Goal: Task Accomplishment & Management: Use online tool/utility

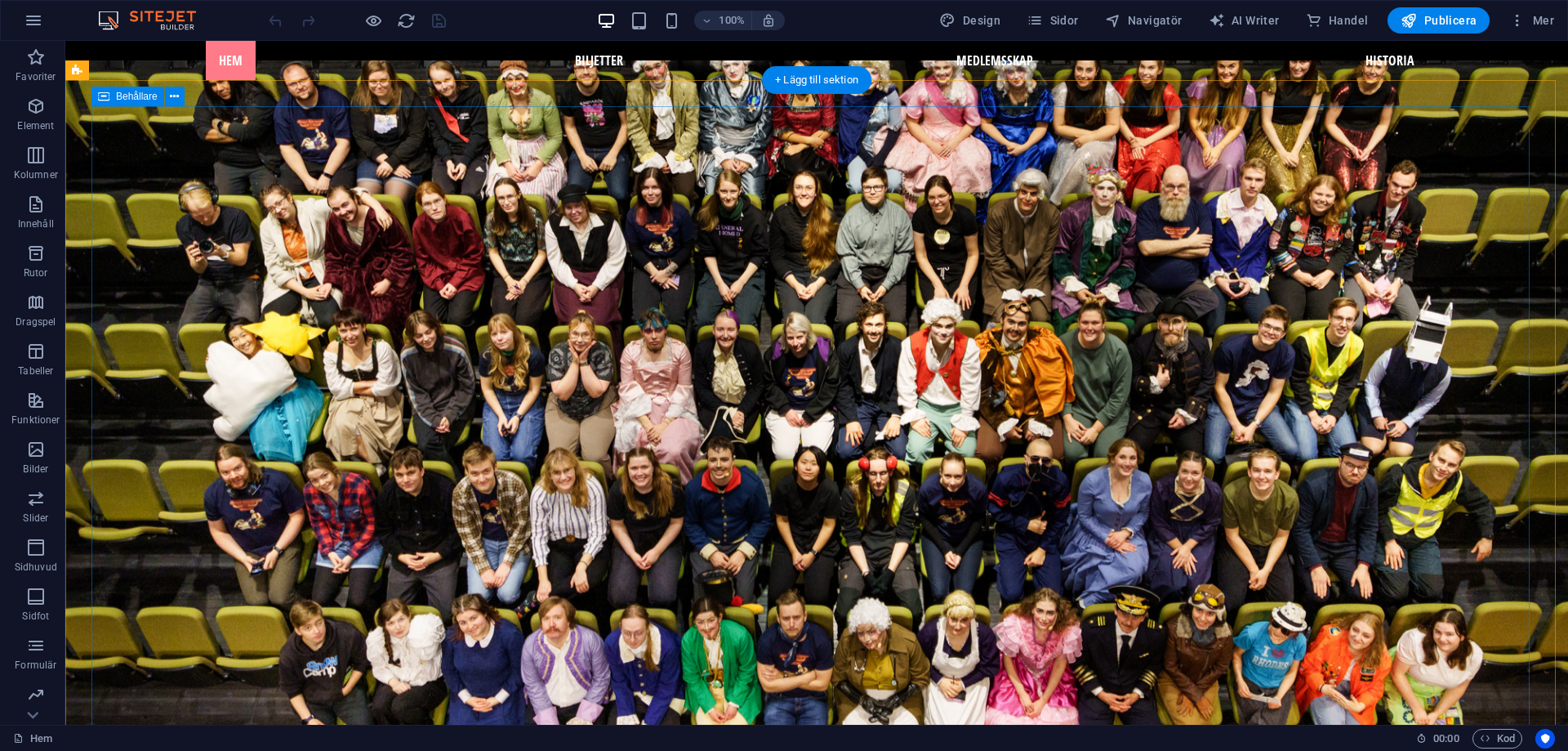
click at [75, 357] on figure at bounding box center [817, 403] width 1503 height 684
click at [132, 62] on nav "Hem Biljetter Medlemsskap Historia" at bounding box center [817, 61] width 1503 height 39
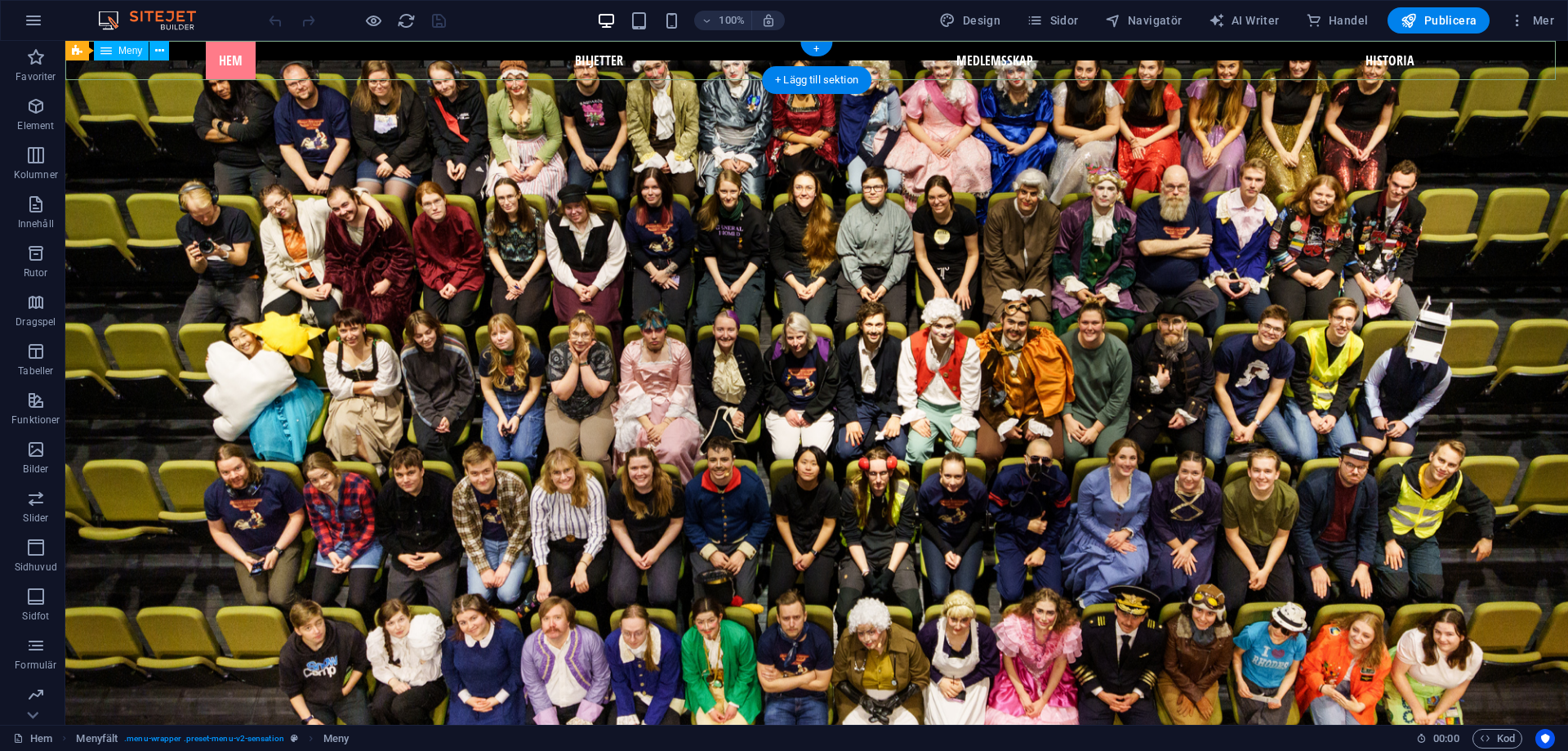
click at [613, 51] on nav "Hem Biljetter Medlemsskap Historia" at bounding box center [817, 61] width 1503 height 39
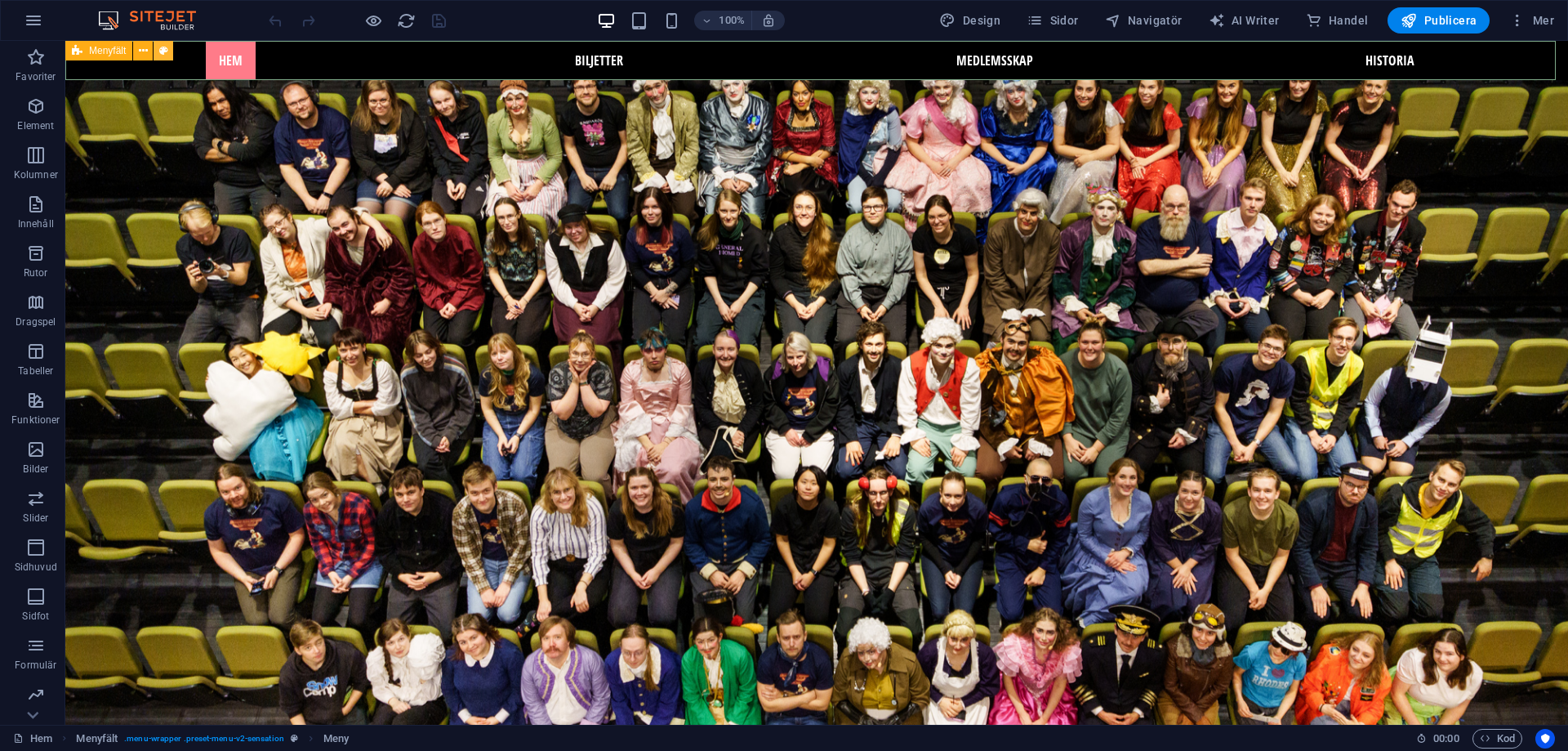
click at [153, 55] on button at bounding box center [163, 51] width 20 height 20
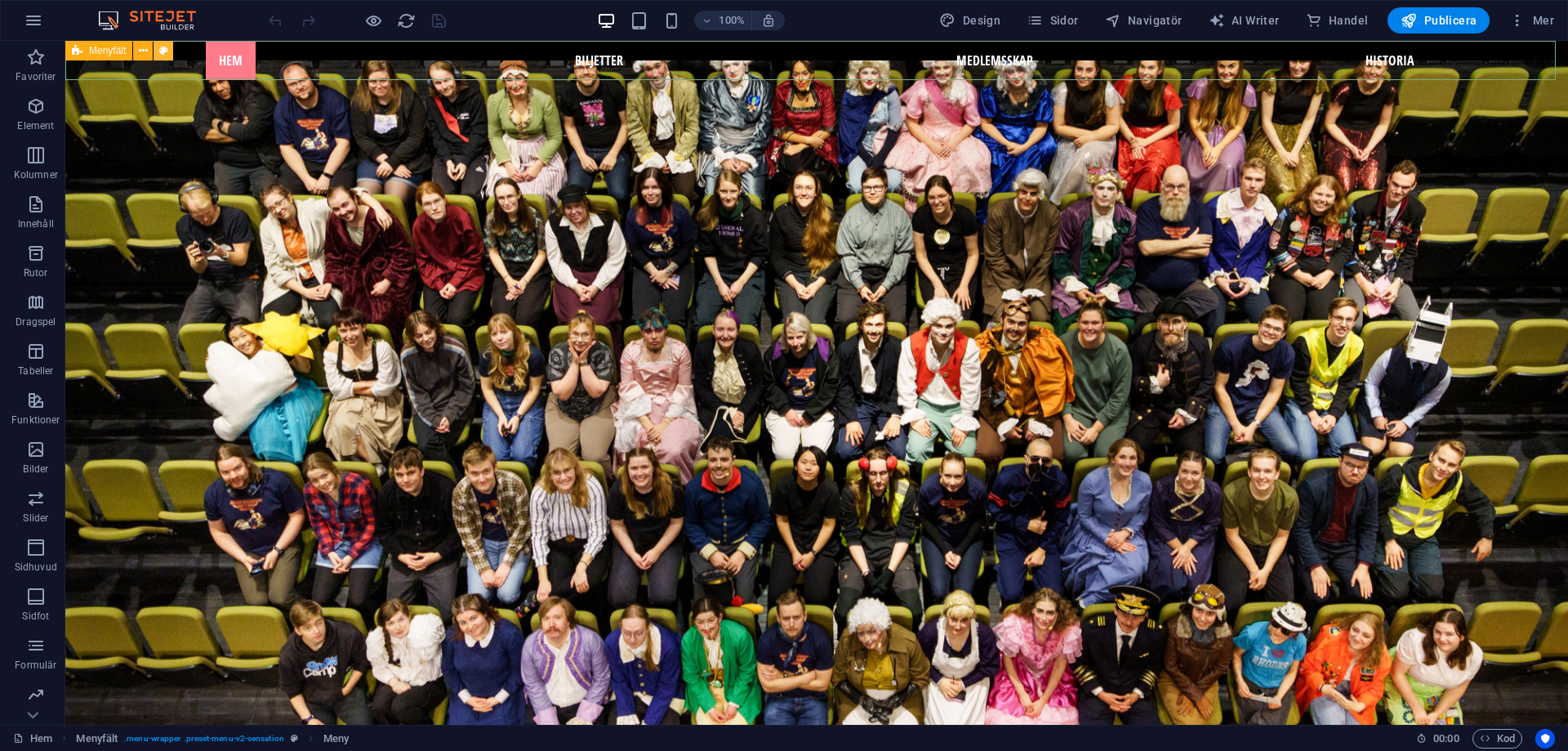
select select "header"
select select "rem"
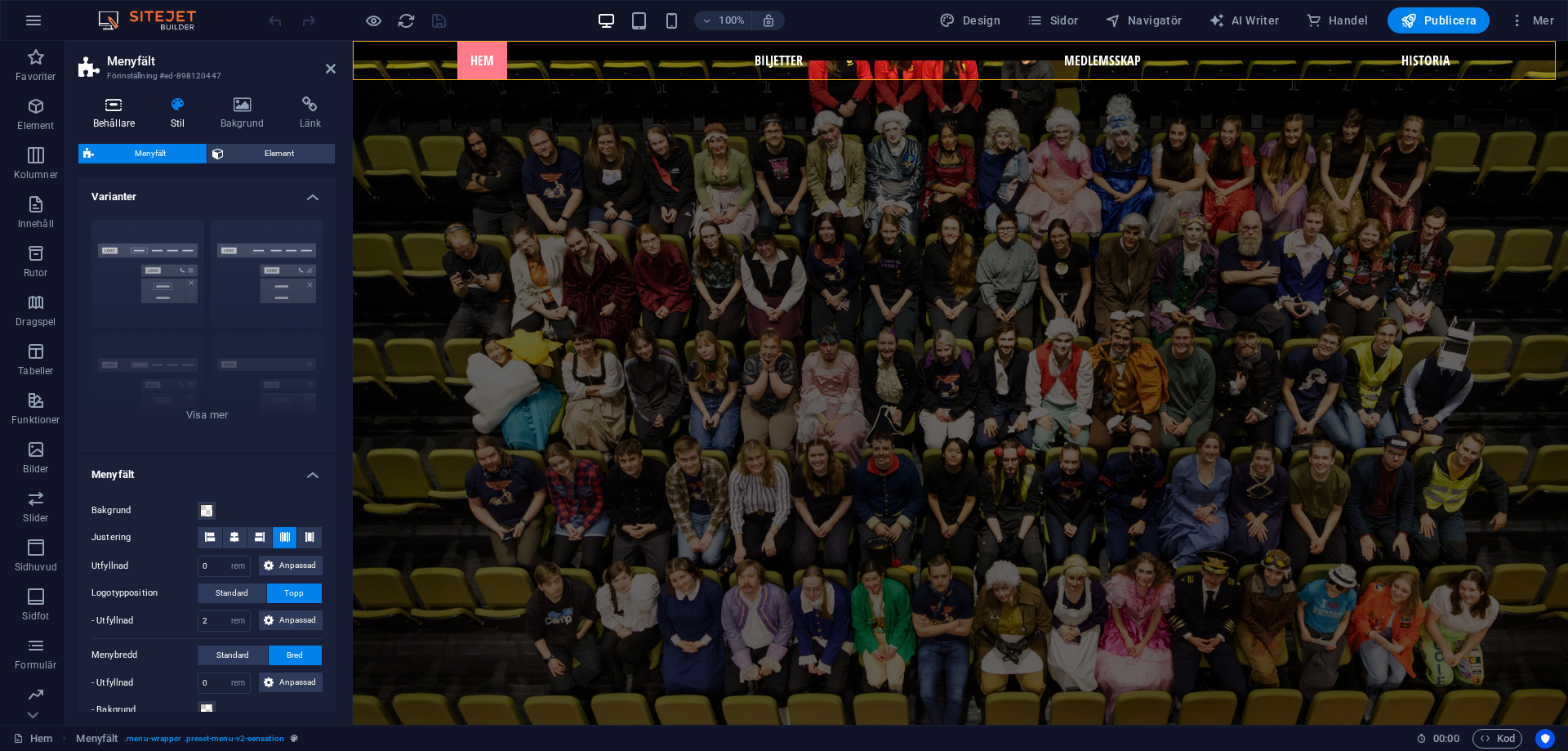
click at [113, 100] on icon at bounding box center [113, 104] width 71 height 16
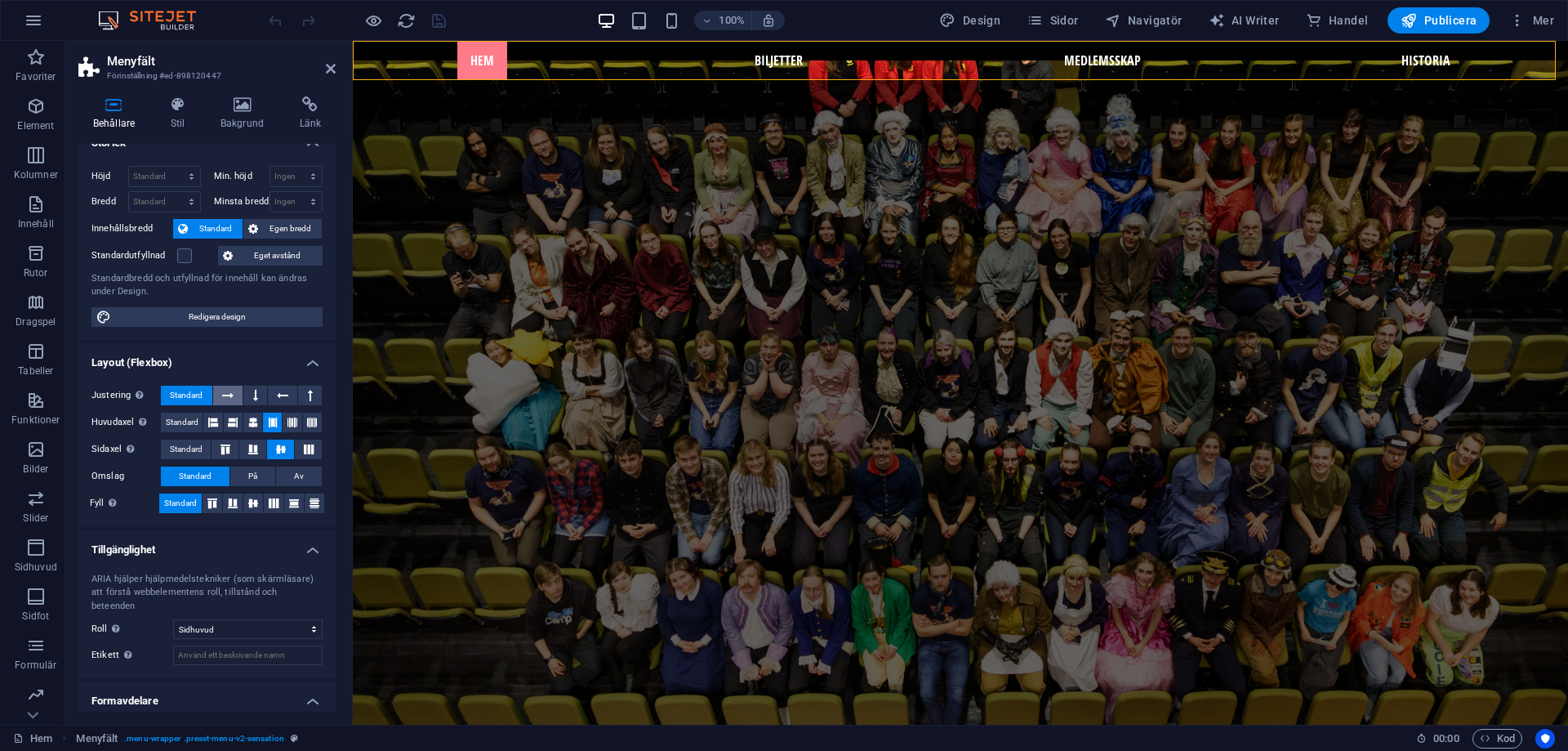
scroll to position [52, 0]
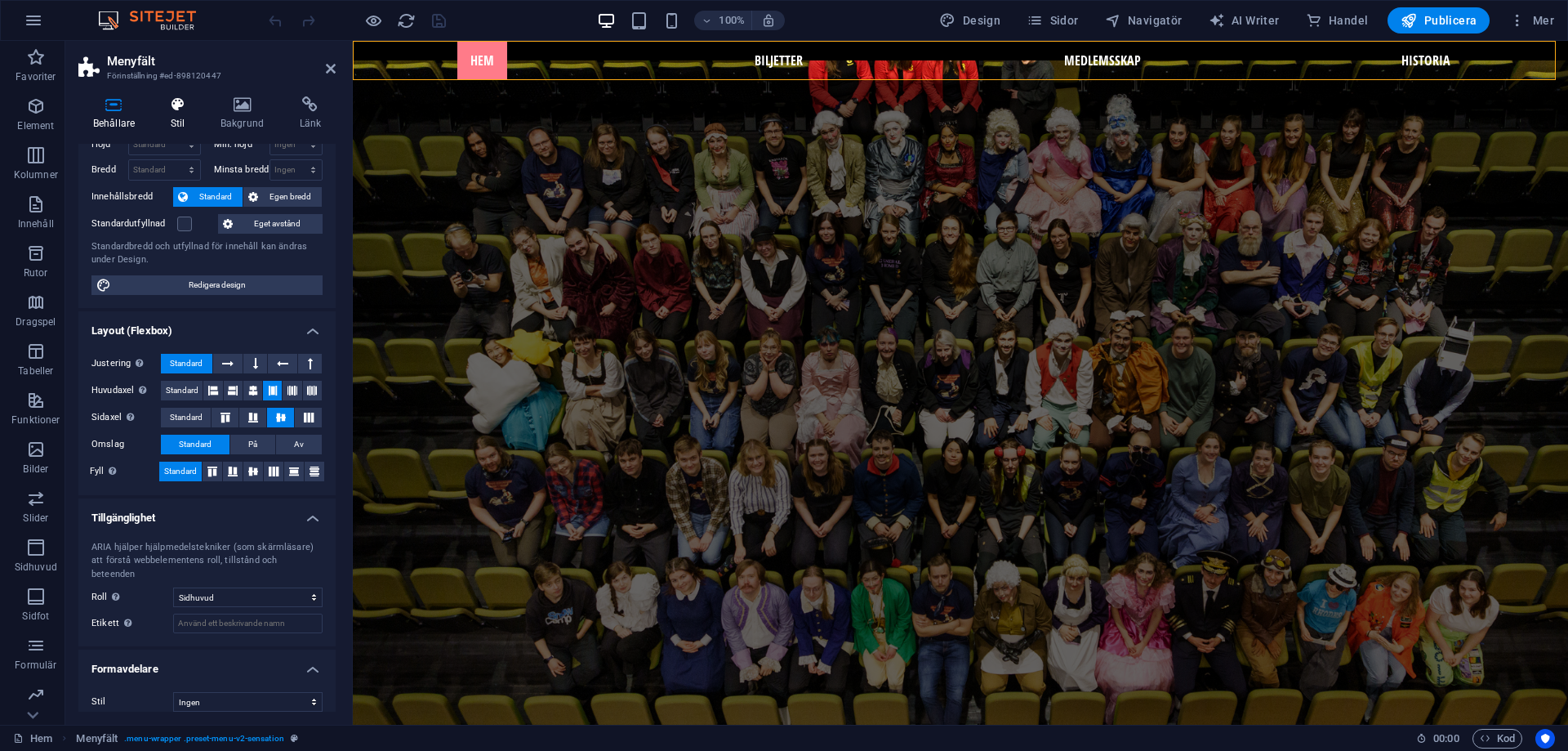
click at [168, 97] on icon at bounding box center [177, 104] width 44 height 16
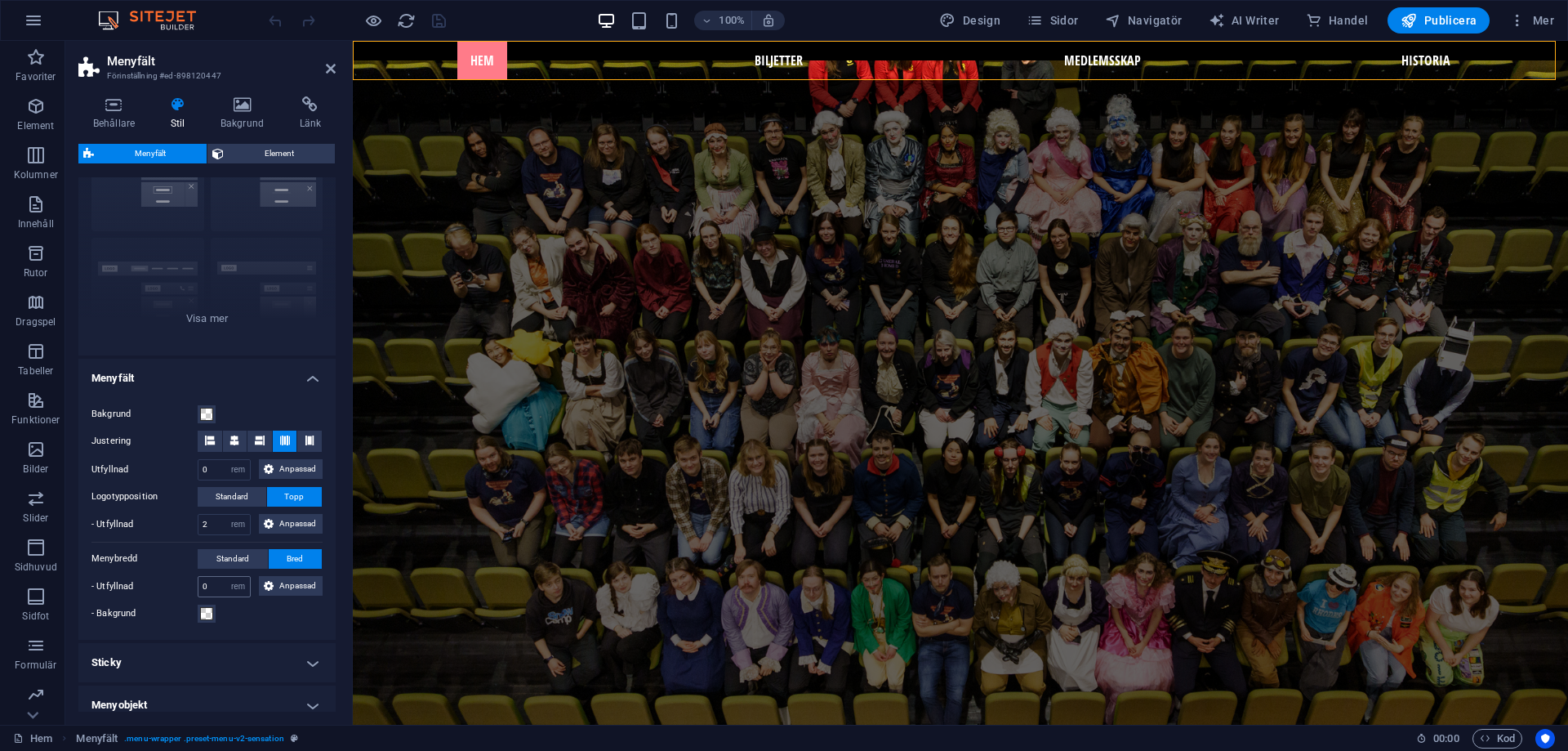
scroll to position [0, 0]
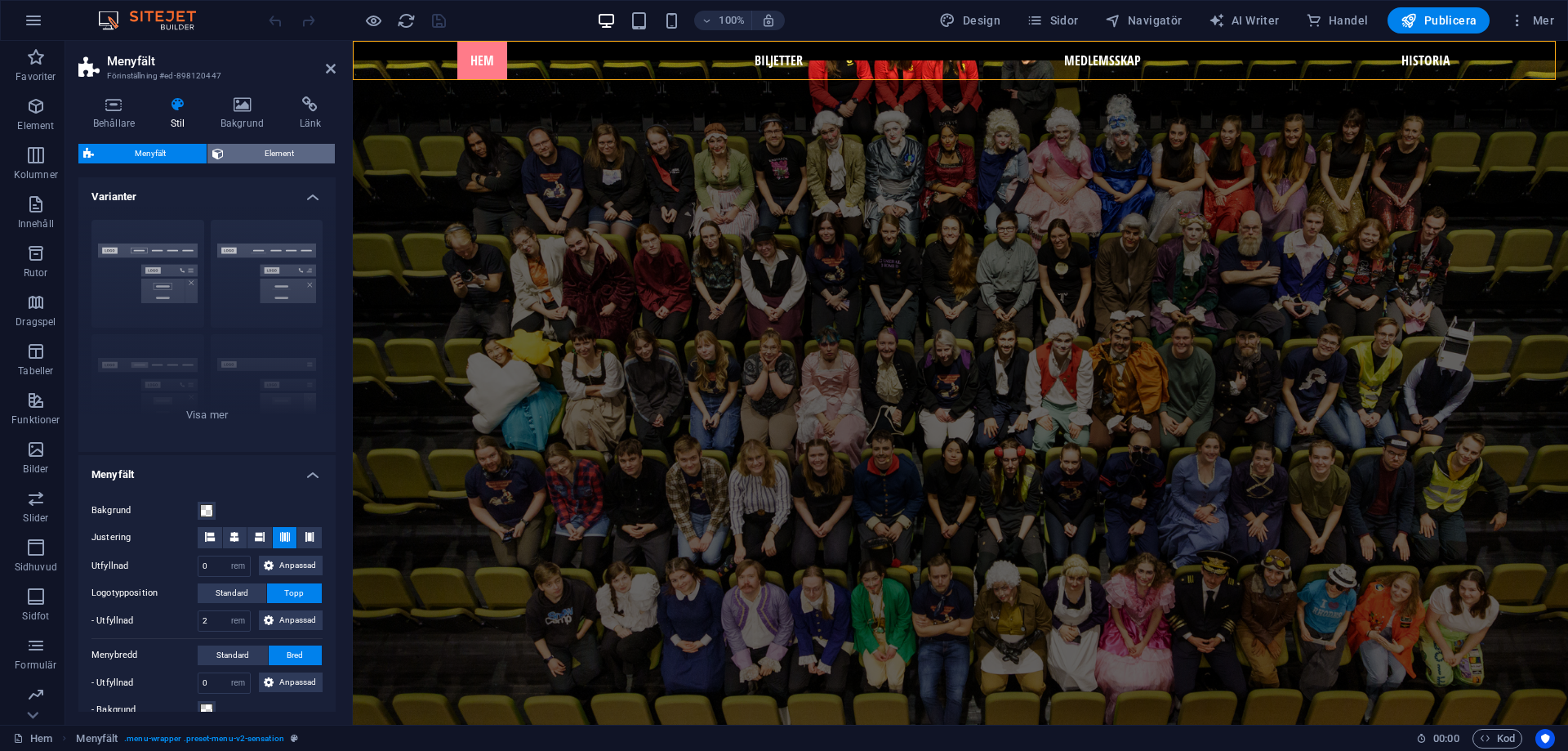
click at [268, 158] on span "Element" at bounding box center [279, 153] width 101 height 20
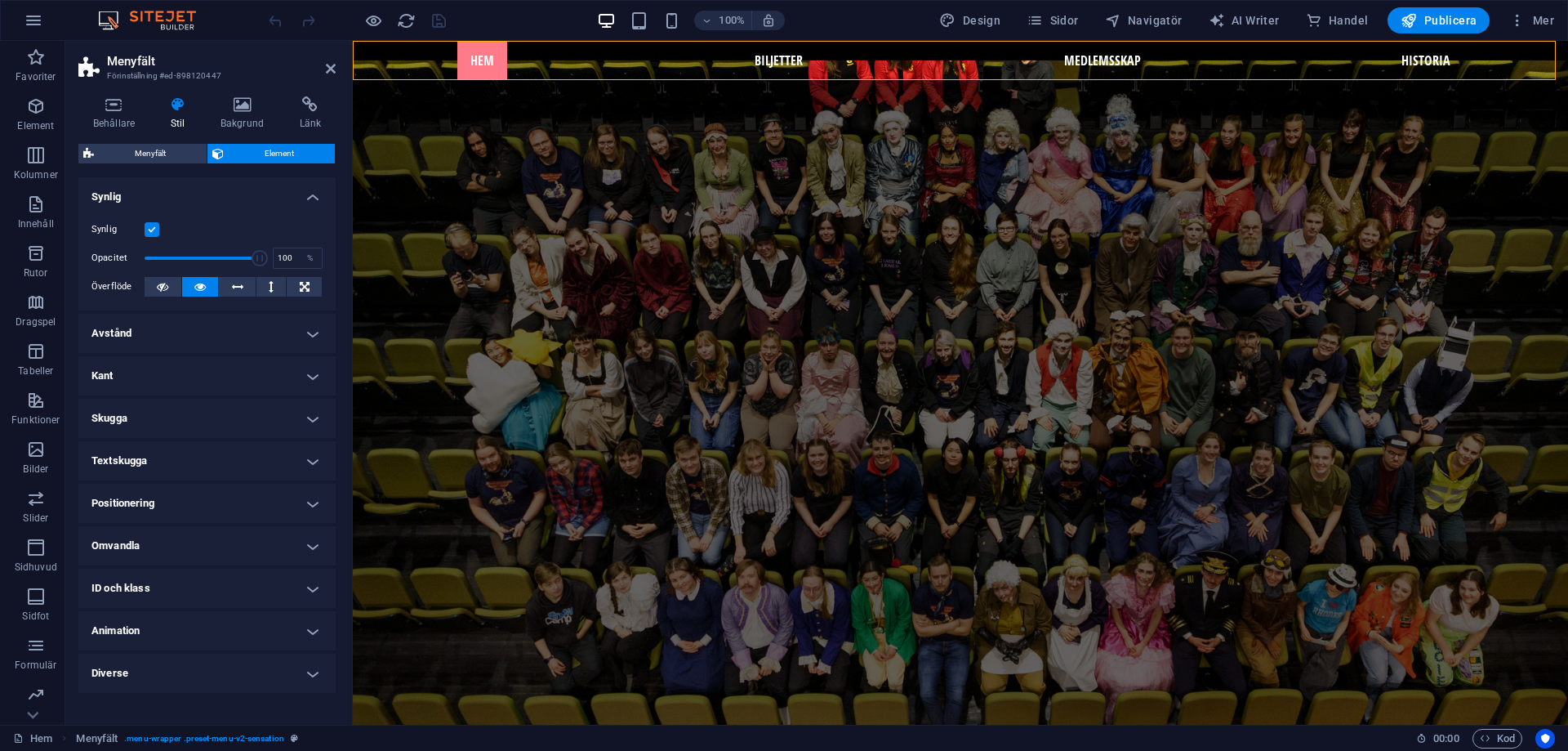
click at [147, 231] on label at bounding box center [152, 229] width 15 height 15
click at [0, 0] on input "Synlig" at bounding box center [0, 0] width 0 height 0
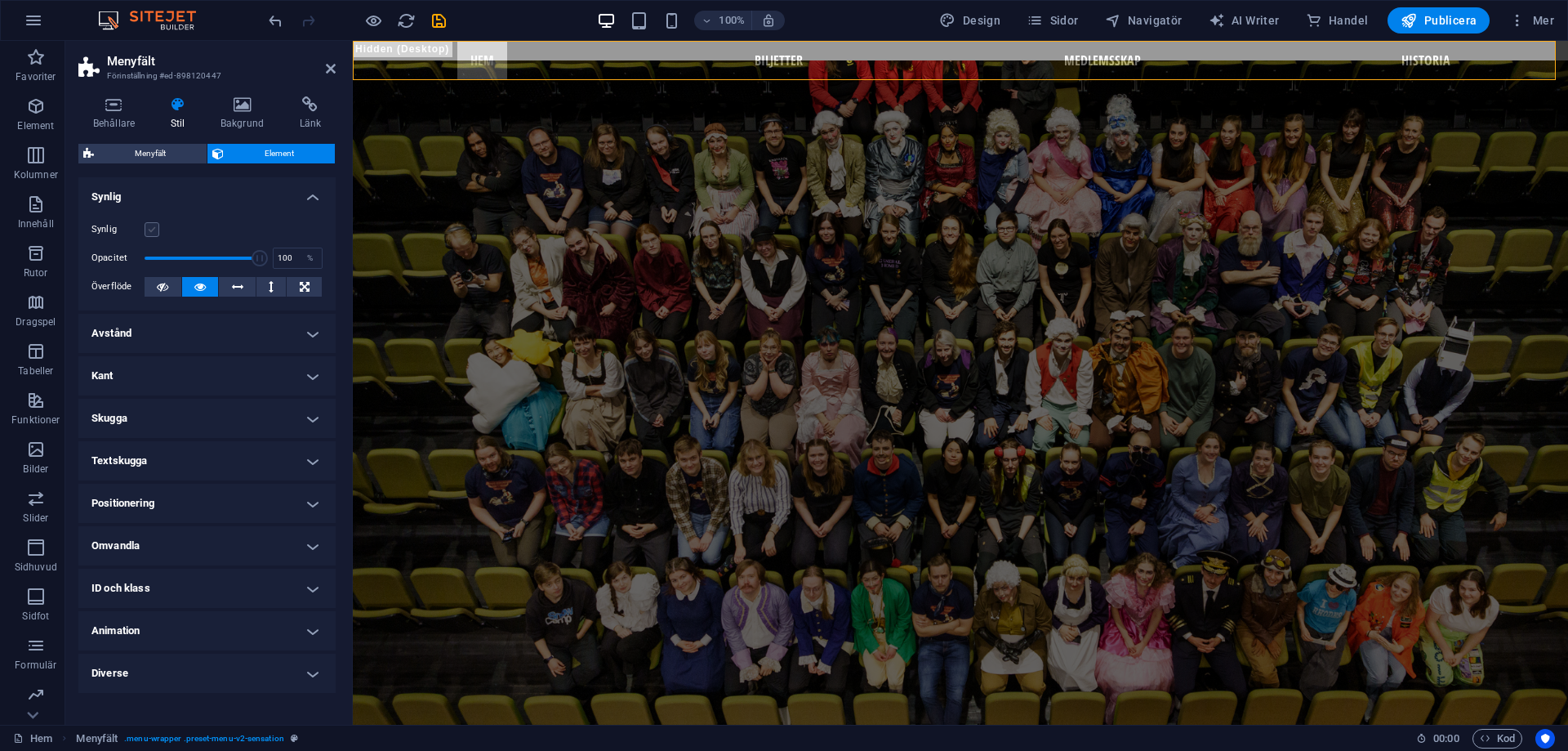
click at [147, 231] on label at bounding box center [152, 229] width 15 height 15
click at [0, 0] on input "Synlig" at bounding box center [0, 0] width 0 height 0
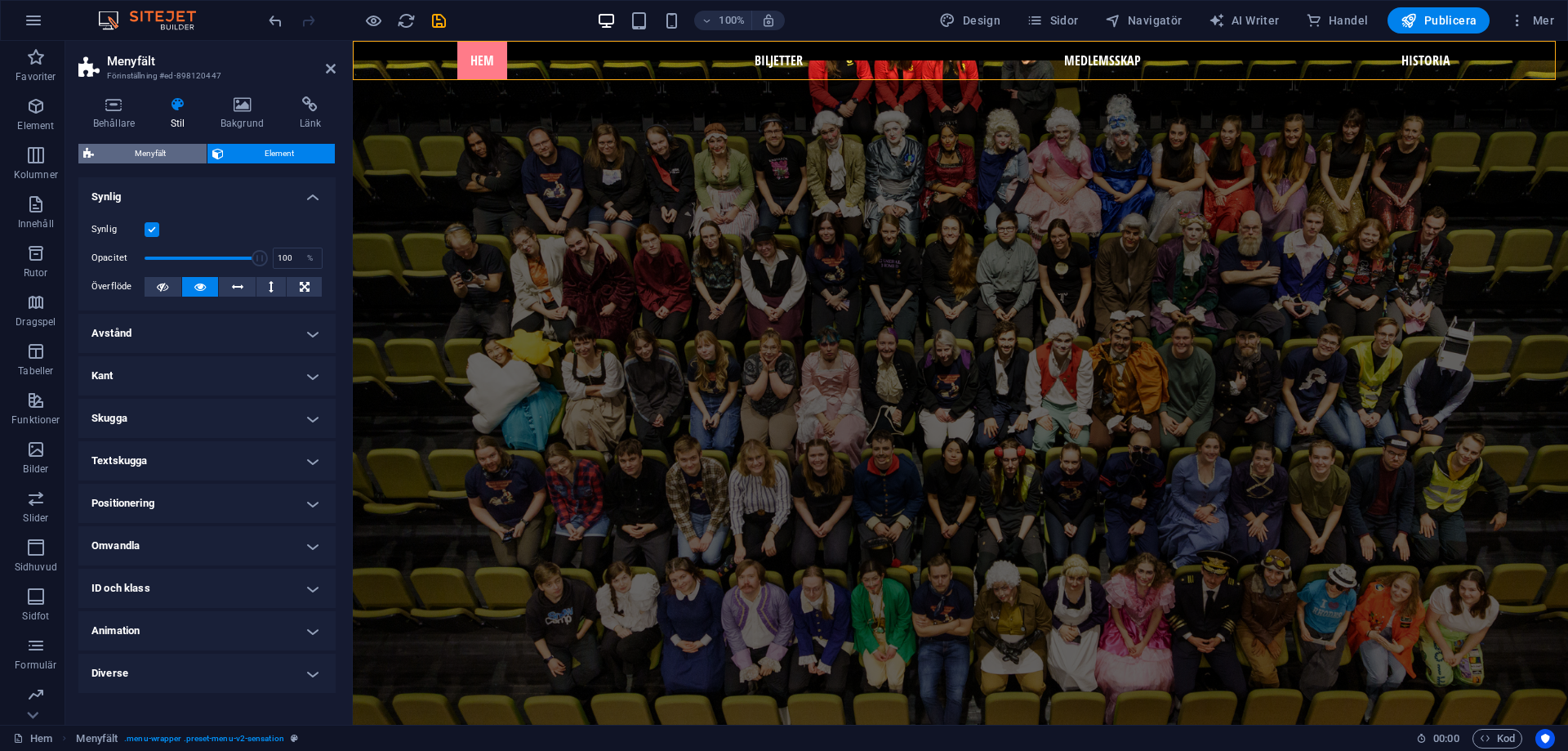
click at [146, 155] on span "Menyfält" at bounding box center [150, 153] width 103 height 20
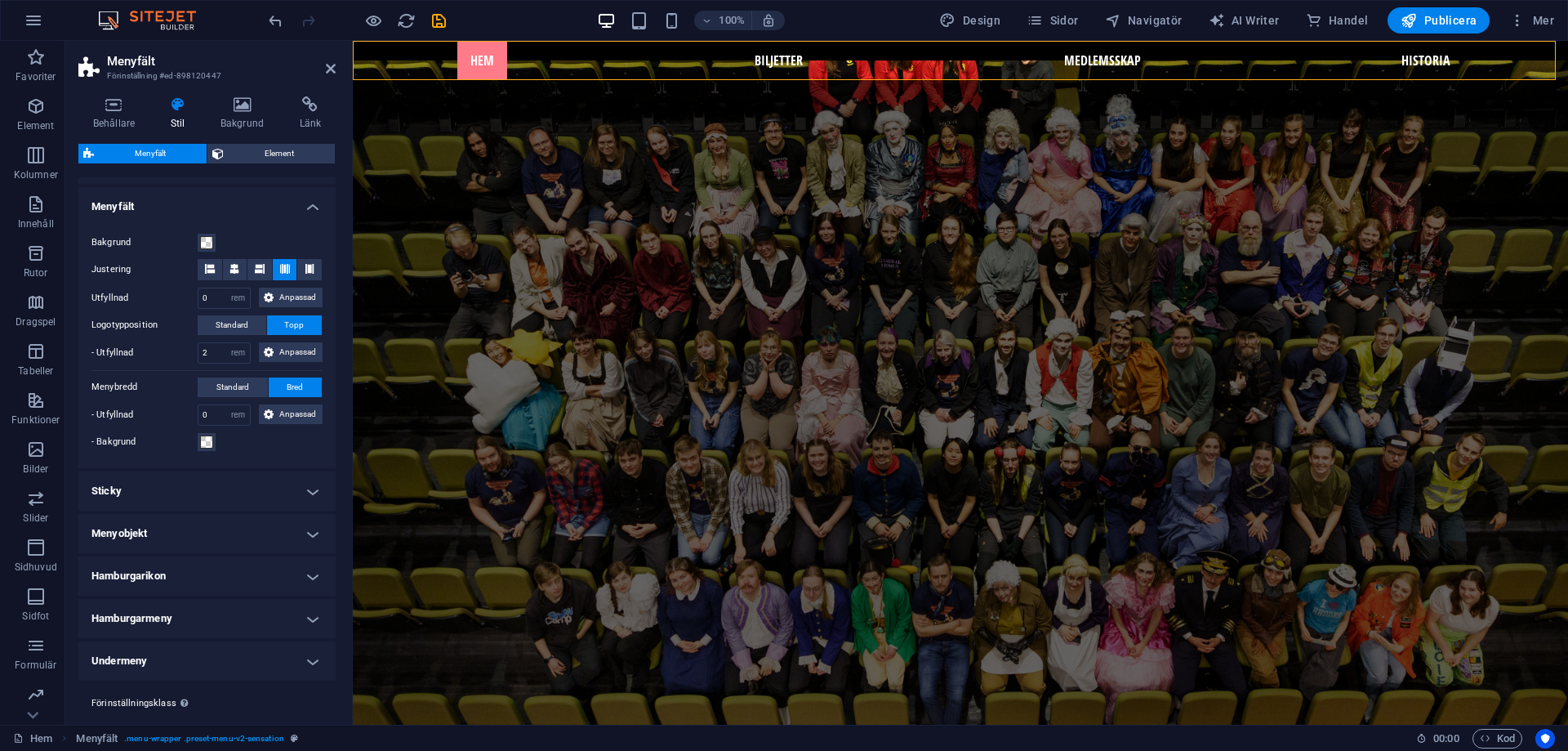
scroll to position [303, 0]
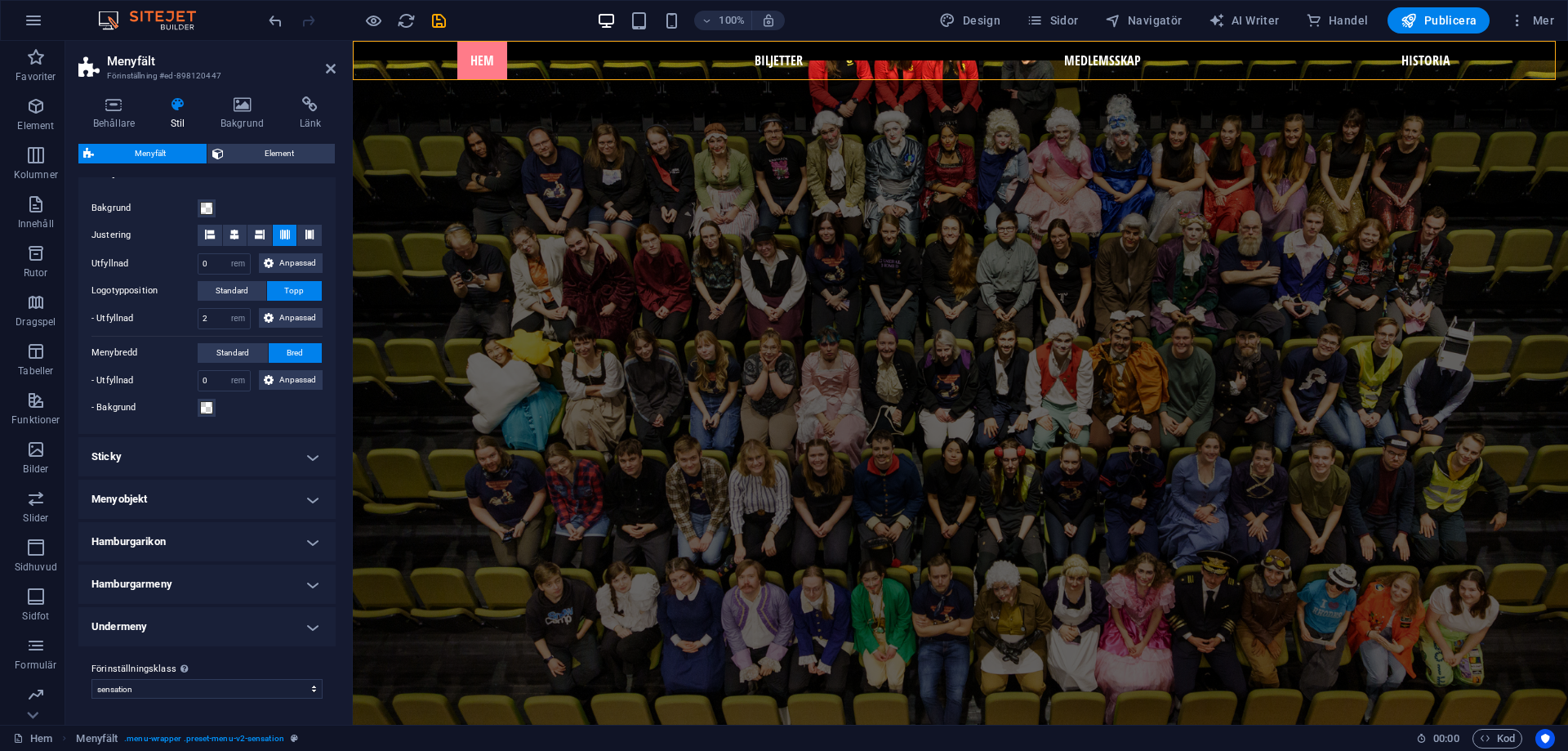
click at [232, 468] on h4 "Sticky" at bounding box center [206, 457] width 257 height 39
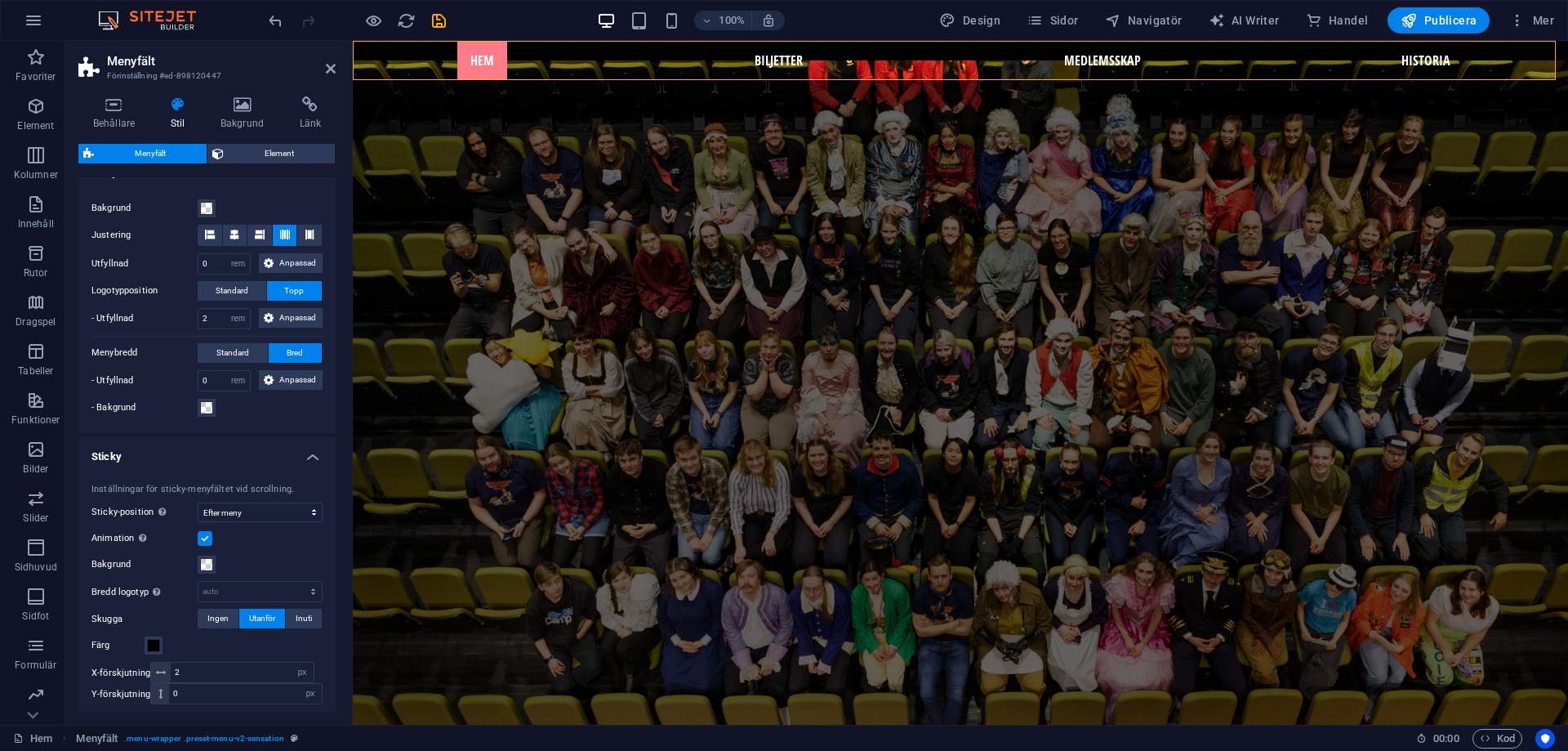
click at [232, 468] on div "Inställningar för sticky-menyfältet vid scrollning. Sticky-position Påverkar sc…" at bounding box center [207, 611] width 264 height 291
click at [213, 454] on h4 "Sticky" at bounding box center [206, 452] width 257 height 29
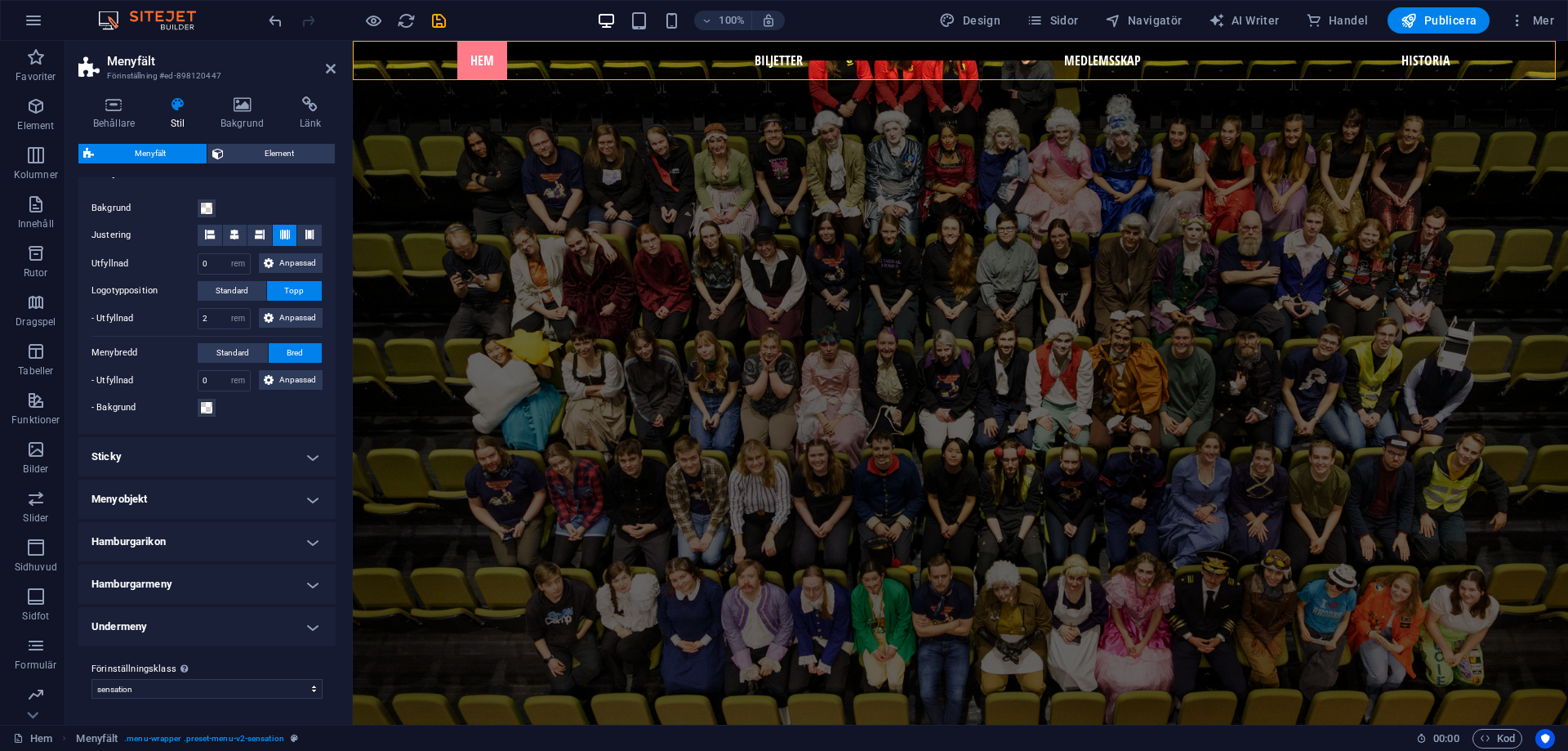
click at [227, 502] on h4 "Menyobjekt" at bounding box center [206, 499] width 257 height 39
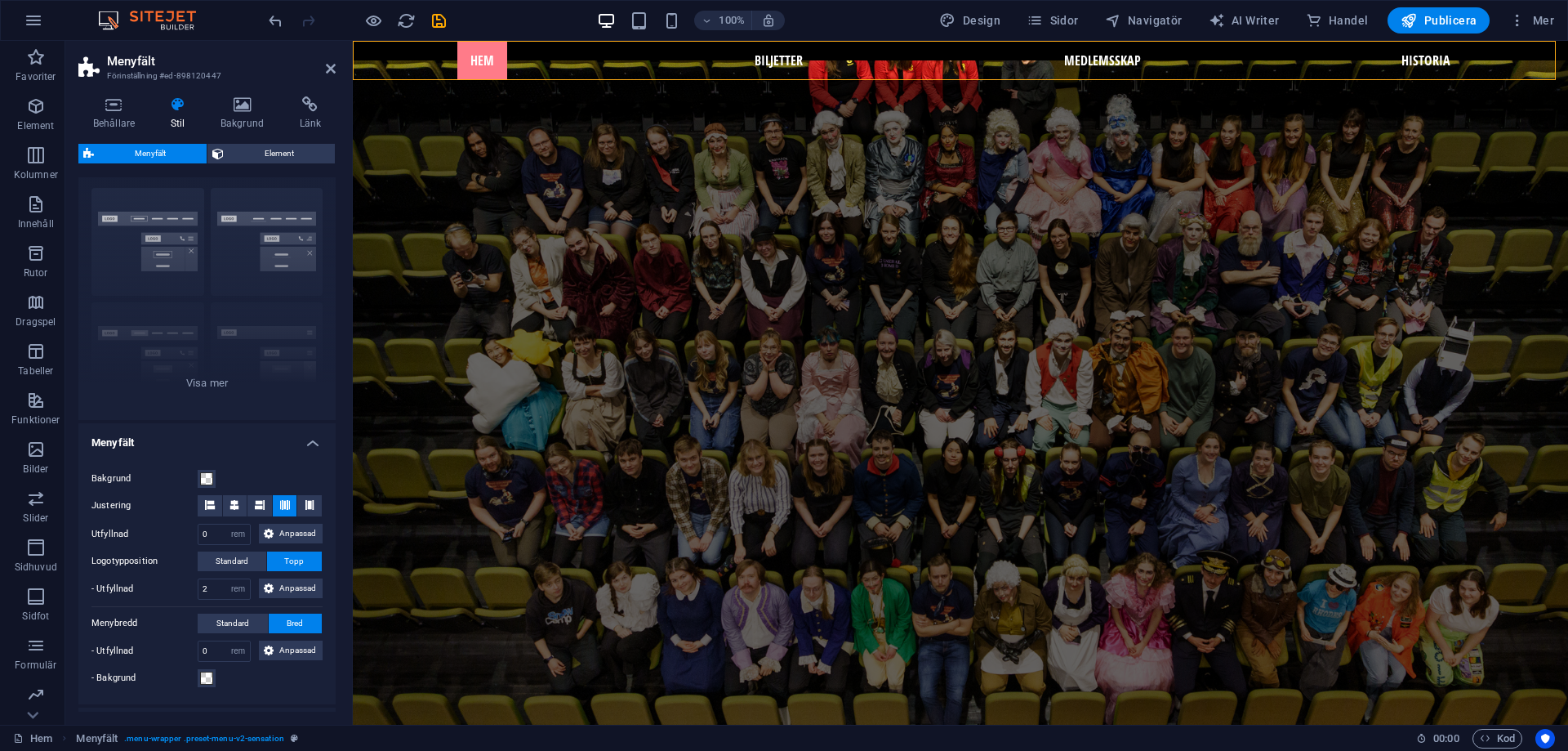
scroll to position [0, 0]
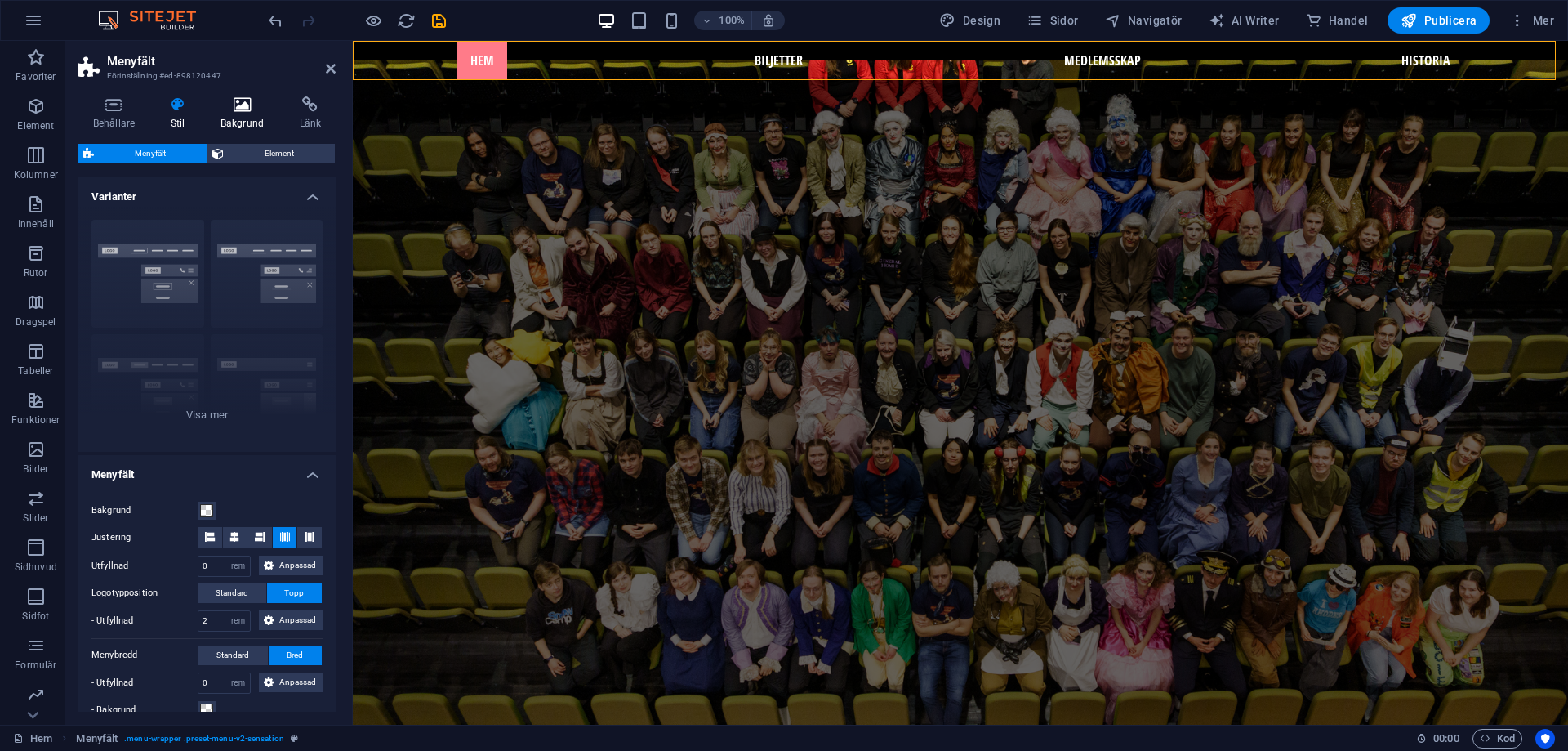
click at [229, 118] on h4 "Bakgrund" at bounding box center [245, 113] width 79 height 34
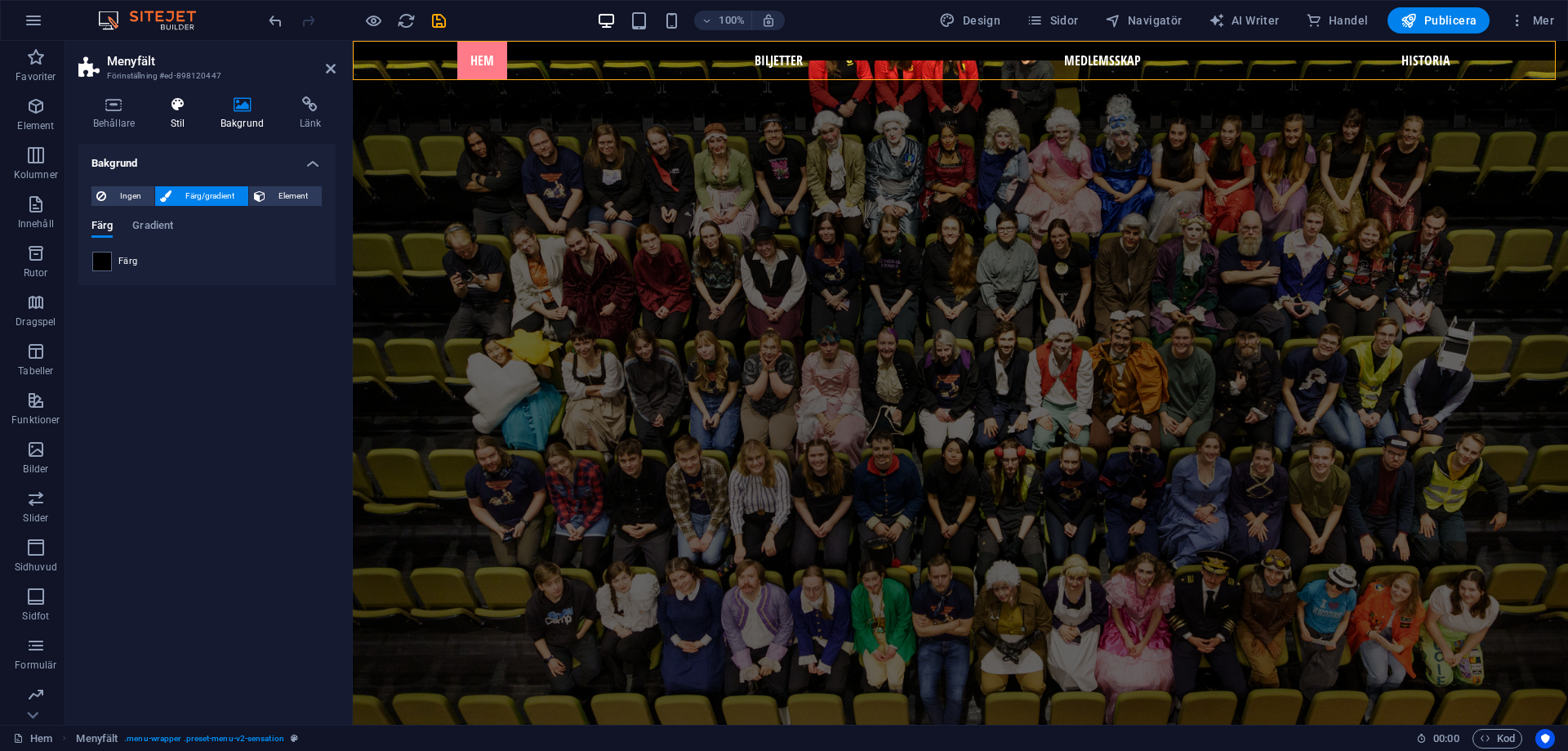
click at [166, 111] on icon at bounding box center [177, 104] width 44 height 16
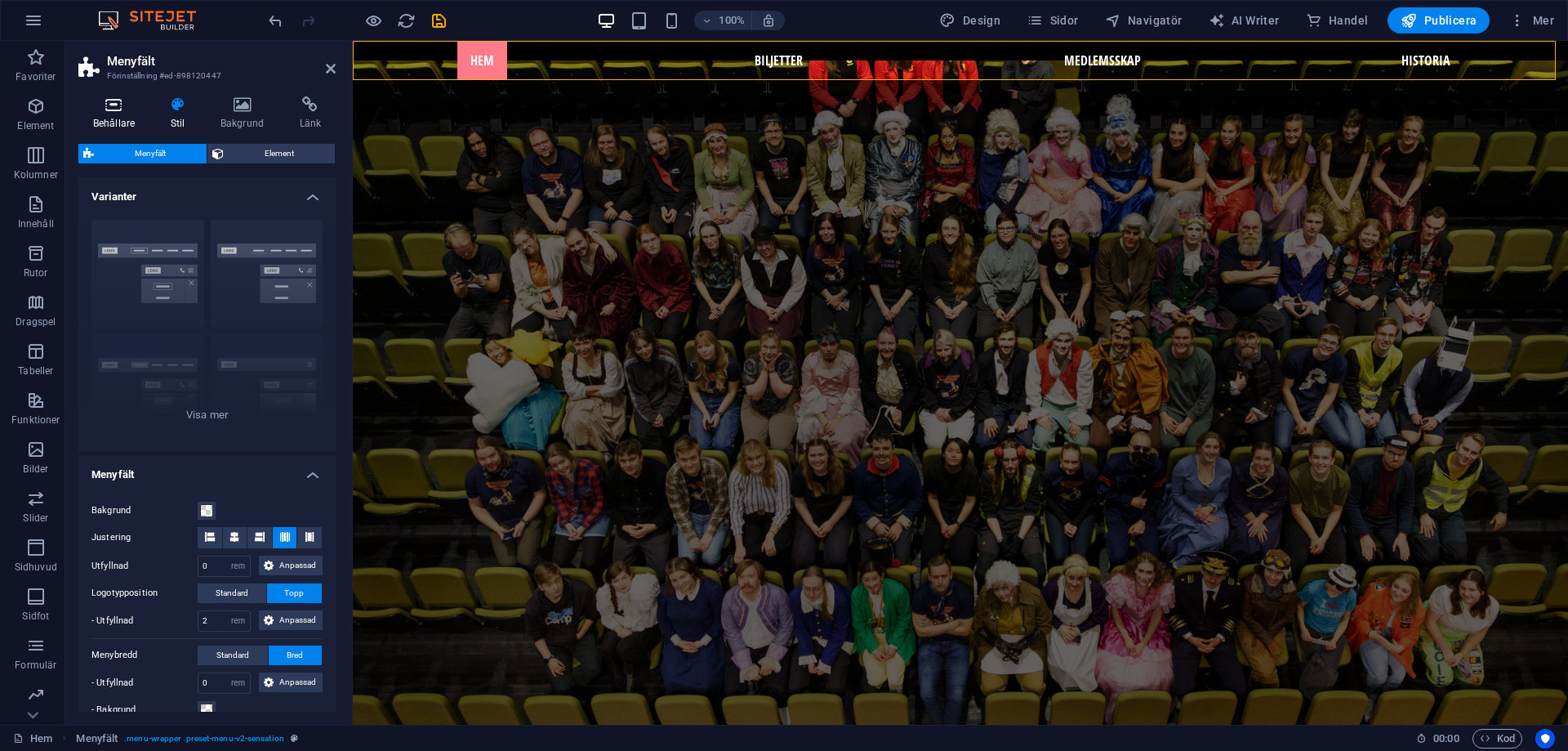
click at [94, 103] on icon at bounding box center [113, 104] width 71 height 16
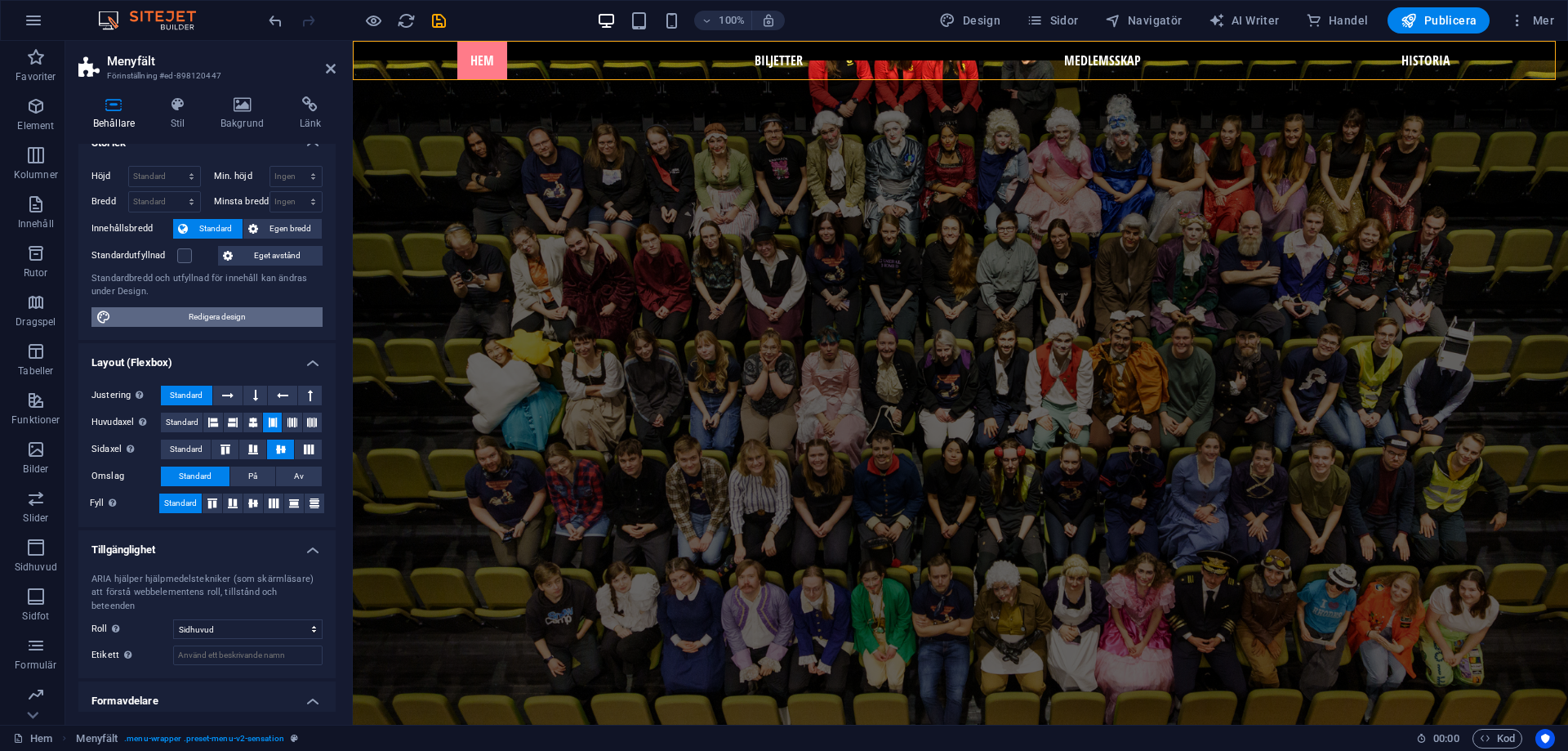
scroll to position [52, 0]
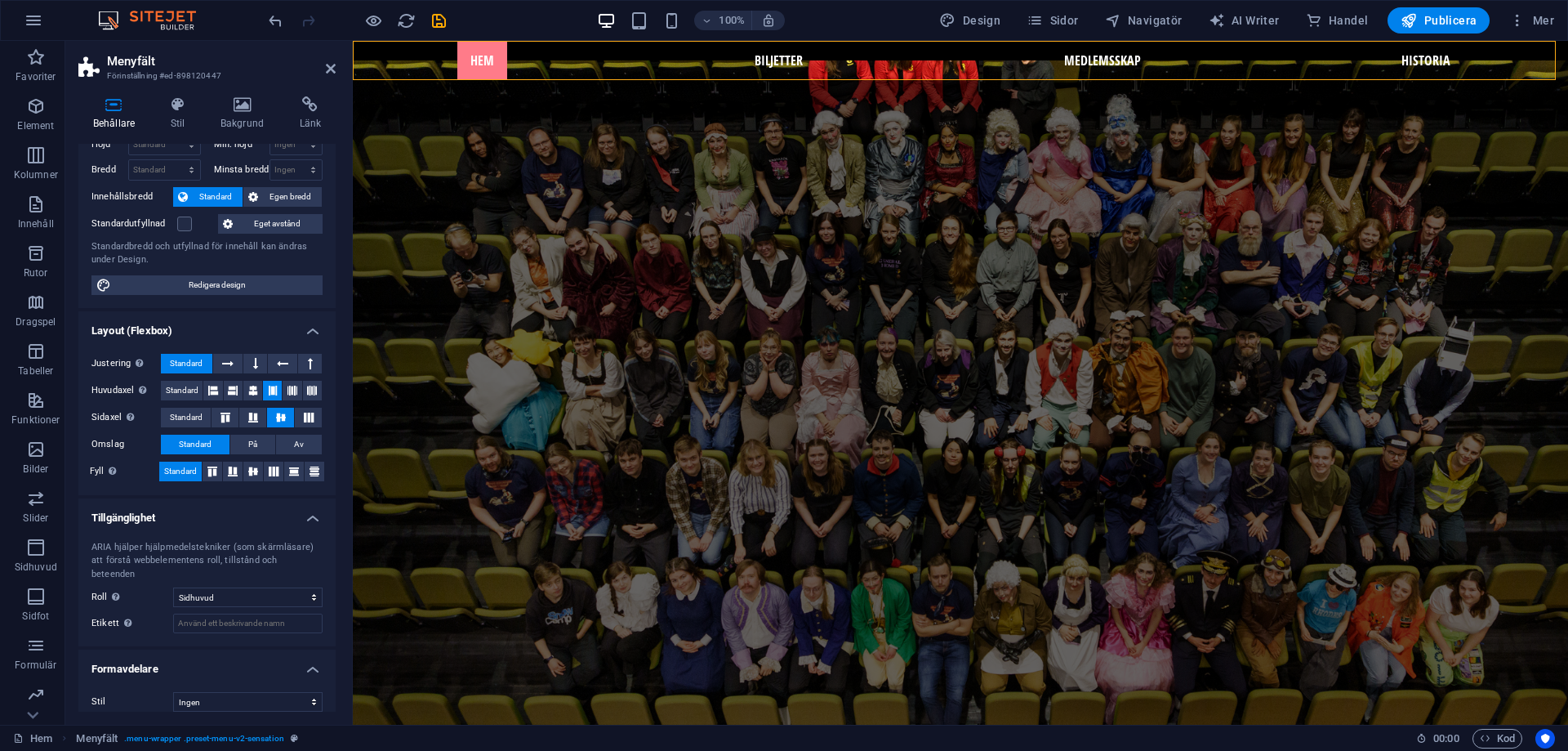
click at [176, 222] on label "Standardutfyllnad" at bounding box center [135, 224] width 86 height 20
click at [0, 0] on input "Standardutfyllnad" at bounding box center [0, 0] width 0 height 0
click at [183, 225] on label at bounding box center [184, 224] width 15 height 15
click at [0, 0] on input "Standardutfyllnad" at bounding box center [0, 0] width 0 height 0
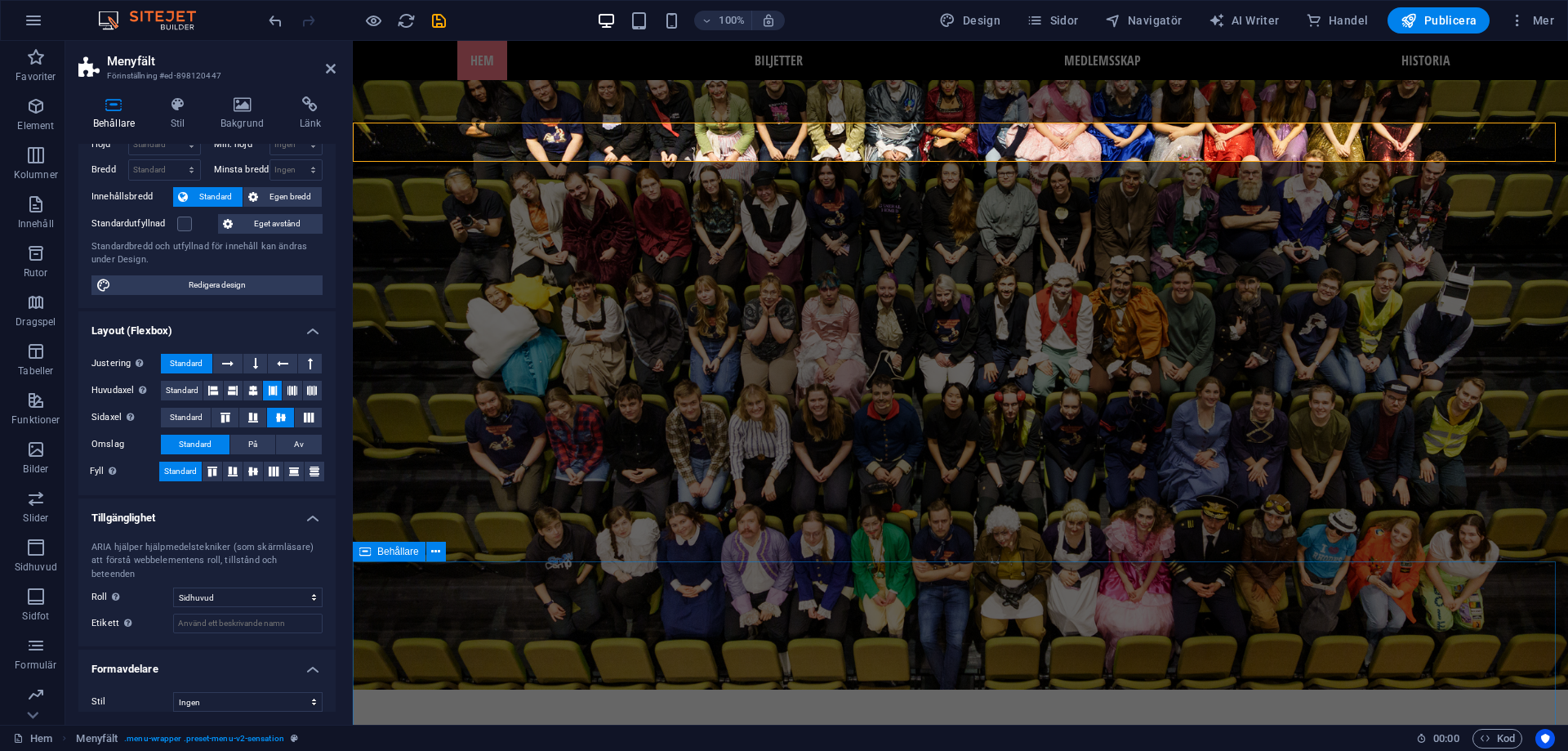
scroll to position [0, 0]
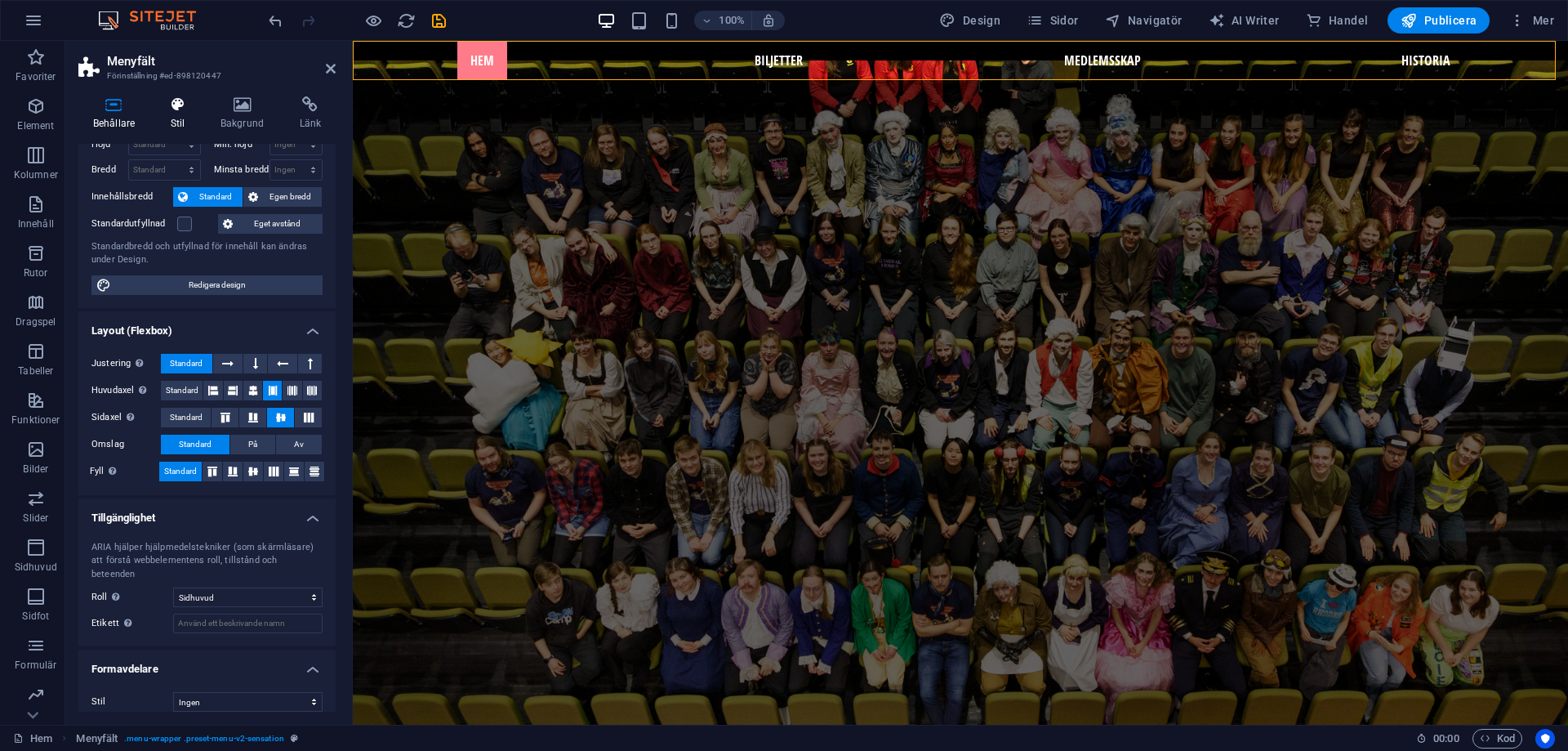
click at [186, 113] on h4 "Stil" at bounding box center [181, 113] width 50 height 34
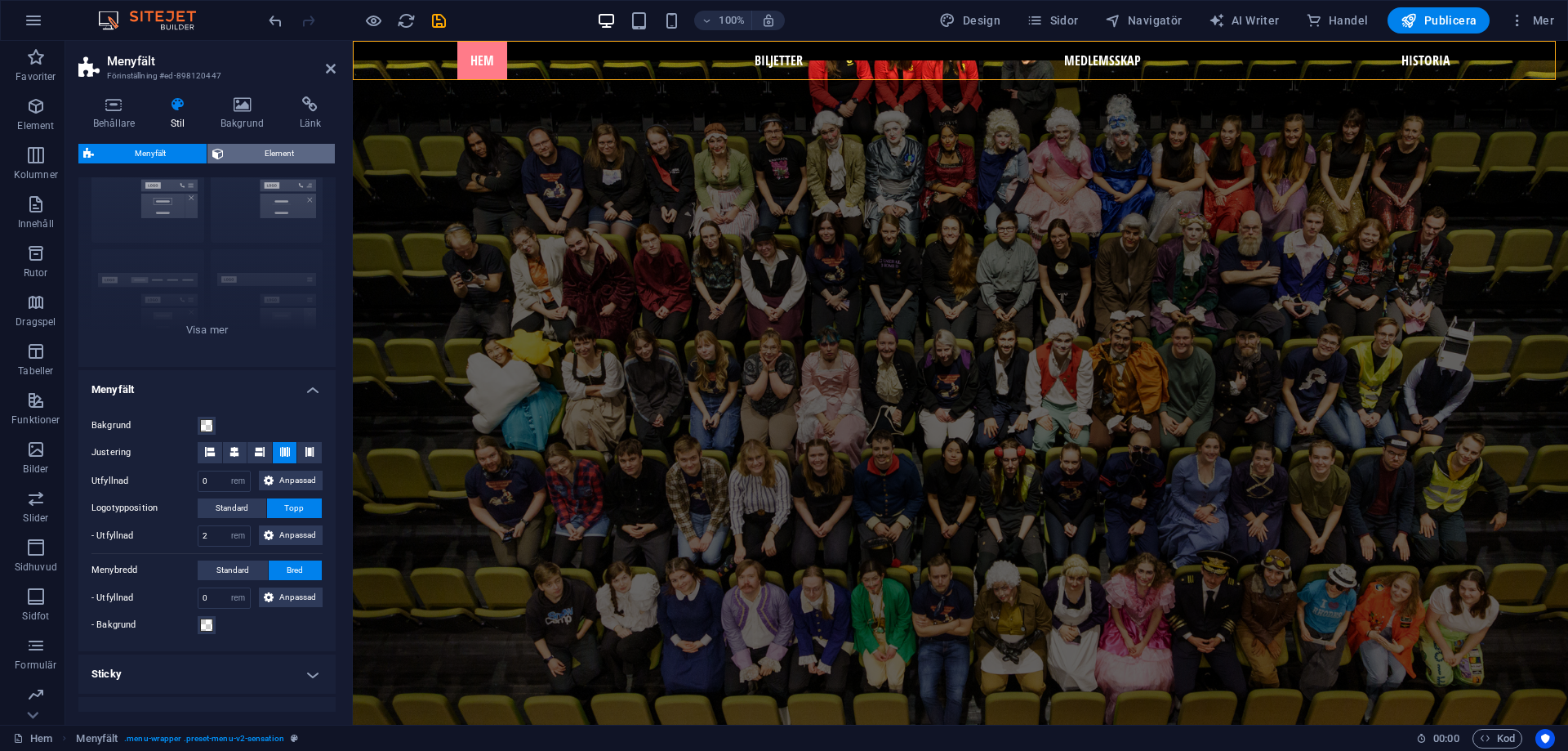
scroll to position [81, 0]
click at [279, 160] on span "Element" at bounding box center [279, 153] width 101 height 20
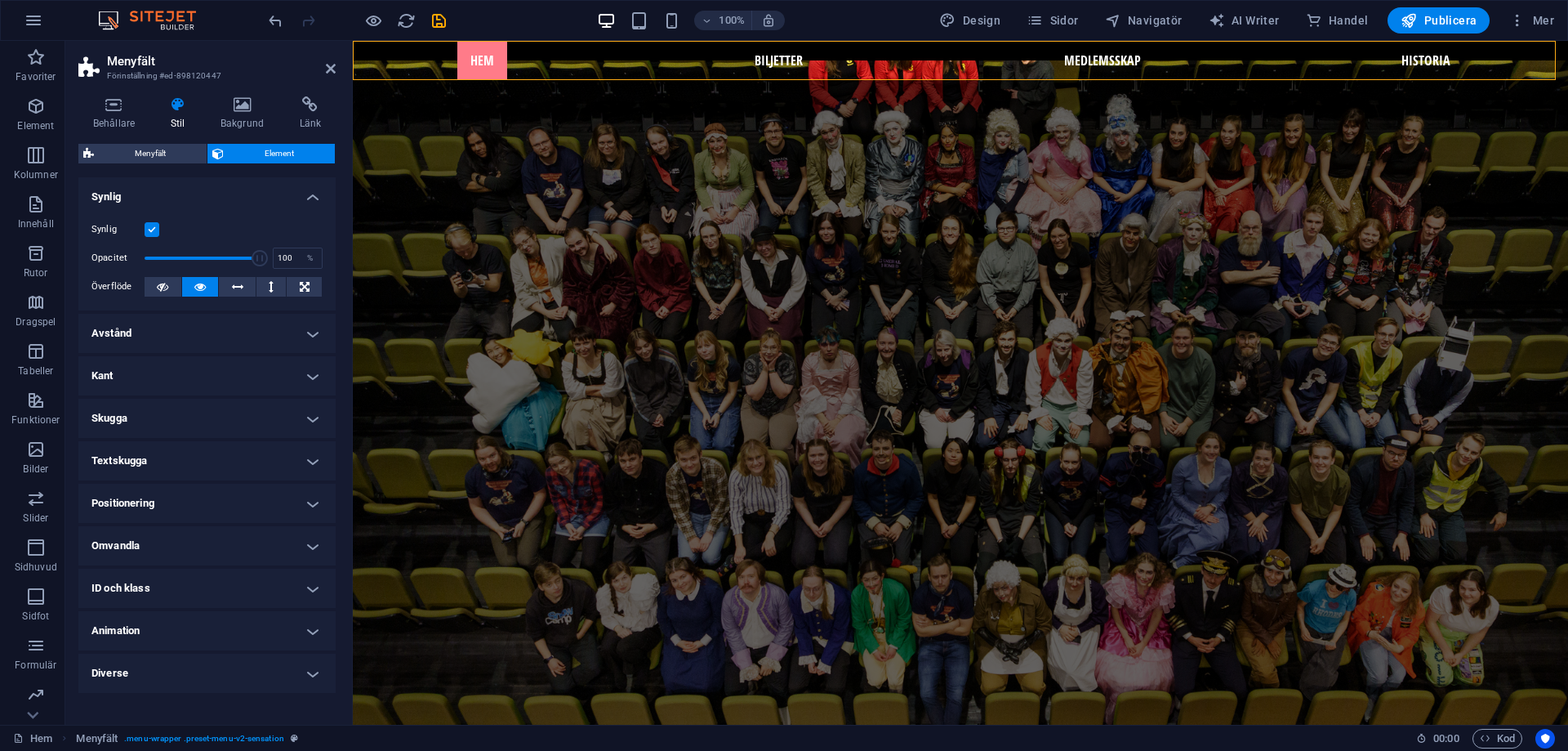
click at [254, 493] on h4 "Positionering" at bounding box center [206, 503] width 257 height 39
click at [155, 536] on span "Statisk" at bounding box center [155, 536] width 24 height 20
click at [125, 530] on span "Standard" at bounding box center [113, 536] width 33 height 20
click at [176, 502] on h4 "Positionering" at bounding box center [206, 498] width 257 height 29
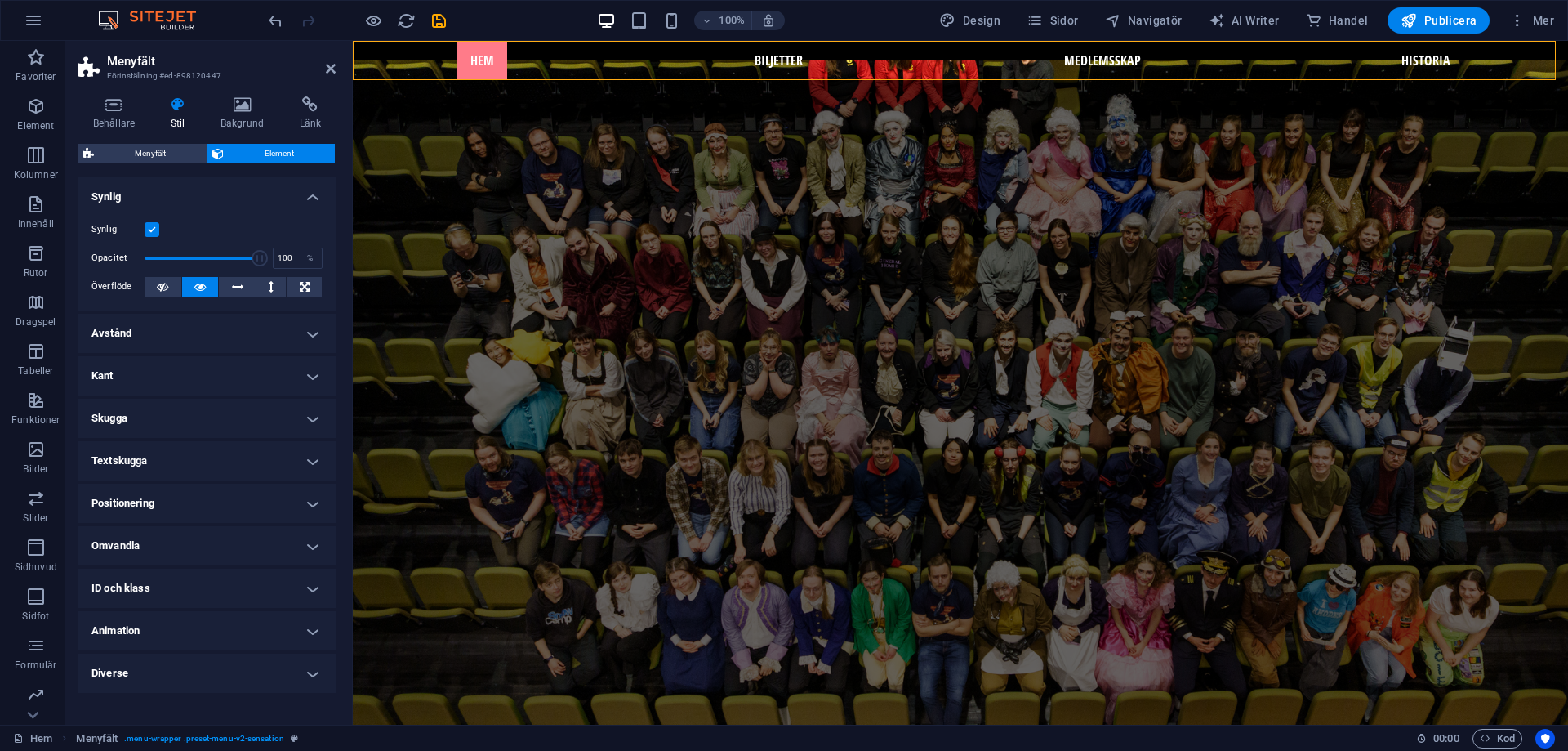
click at [157, 554] on h4 "Omvandla" at bounding box center [206, 546] width 257 height 39
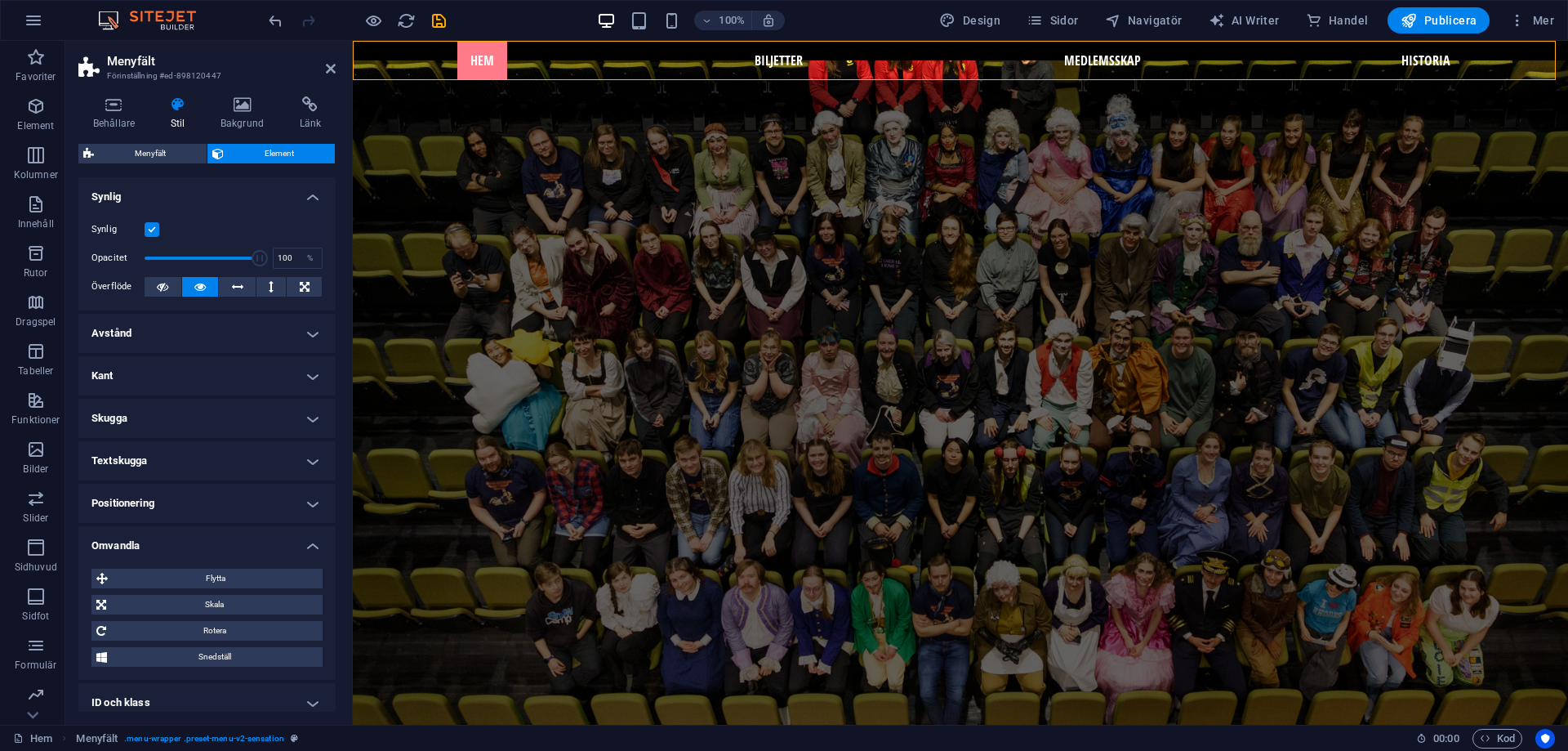
click at [174, 552] on h4 "Omvandla" at bounding box center [206, 541] width 257 height 29
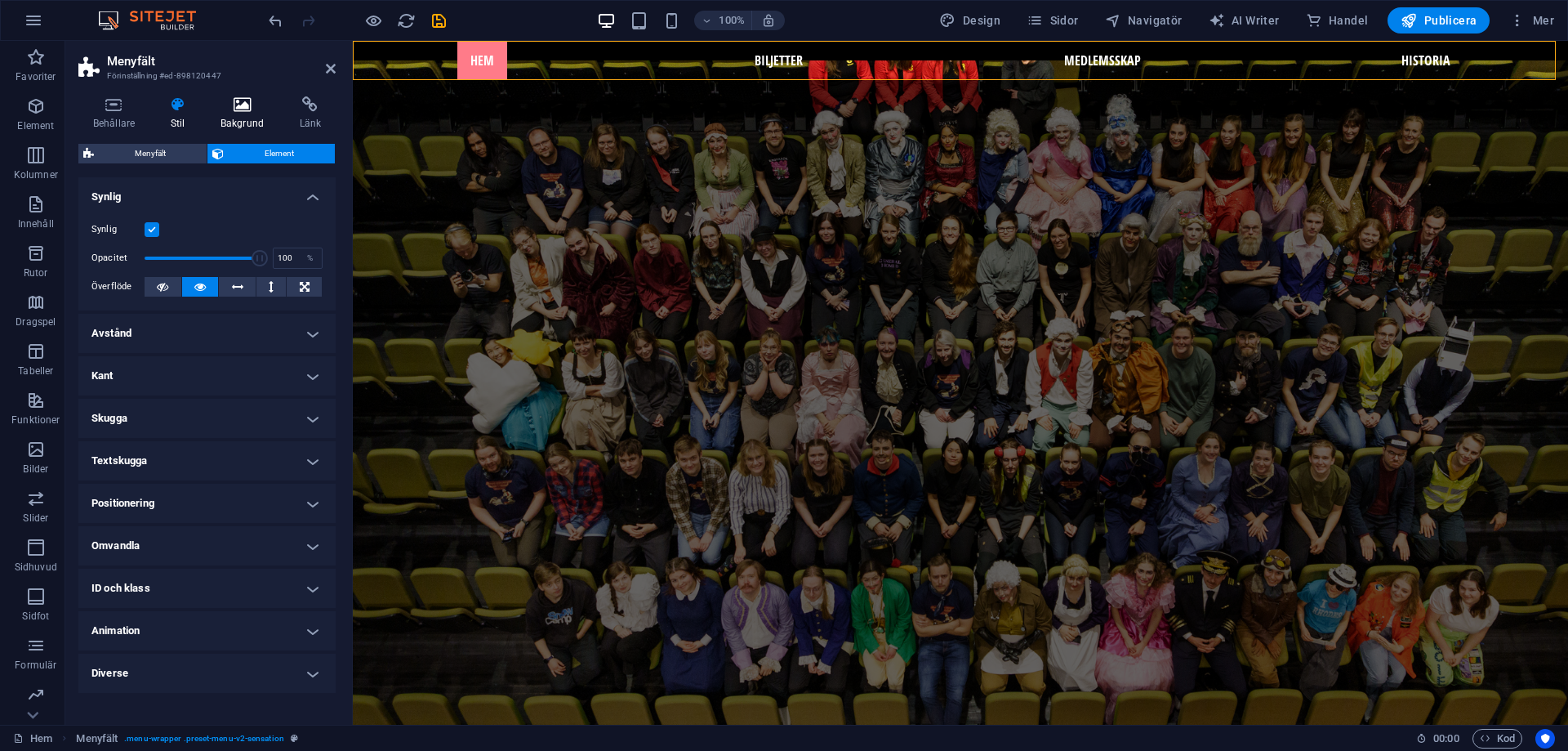
click at [253, 102] on icon at bounding box center [242, 104] width 73 height 16
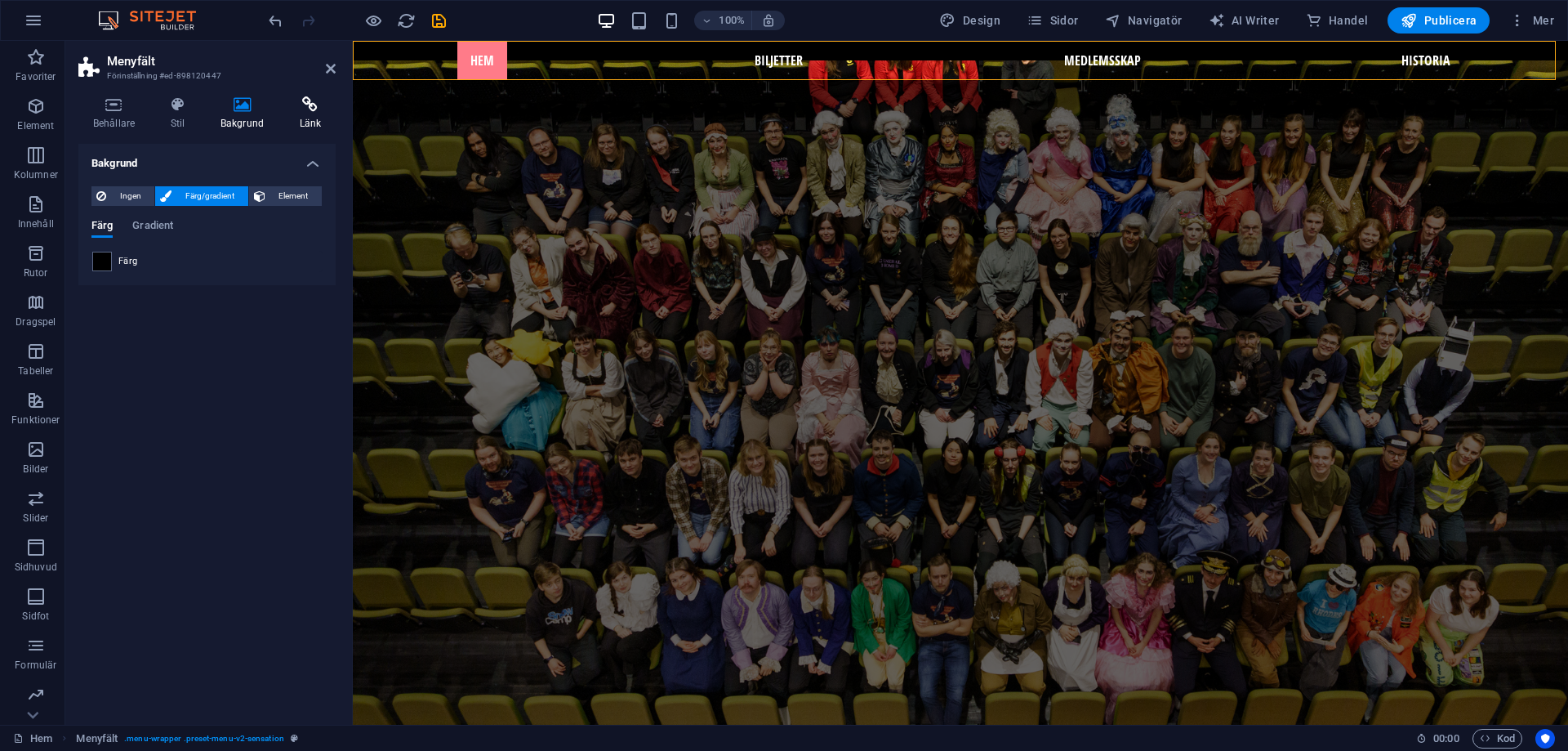
click at [297, 109] on icon at bounding box center [310, 104] width 51 height 16
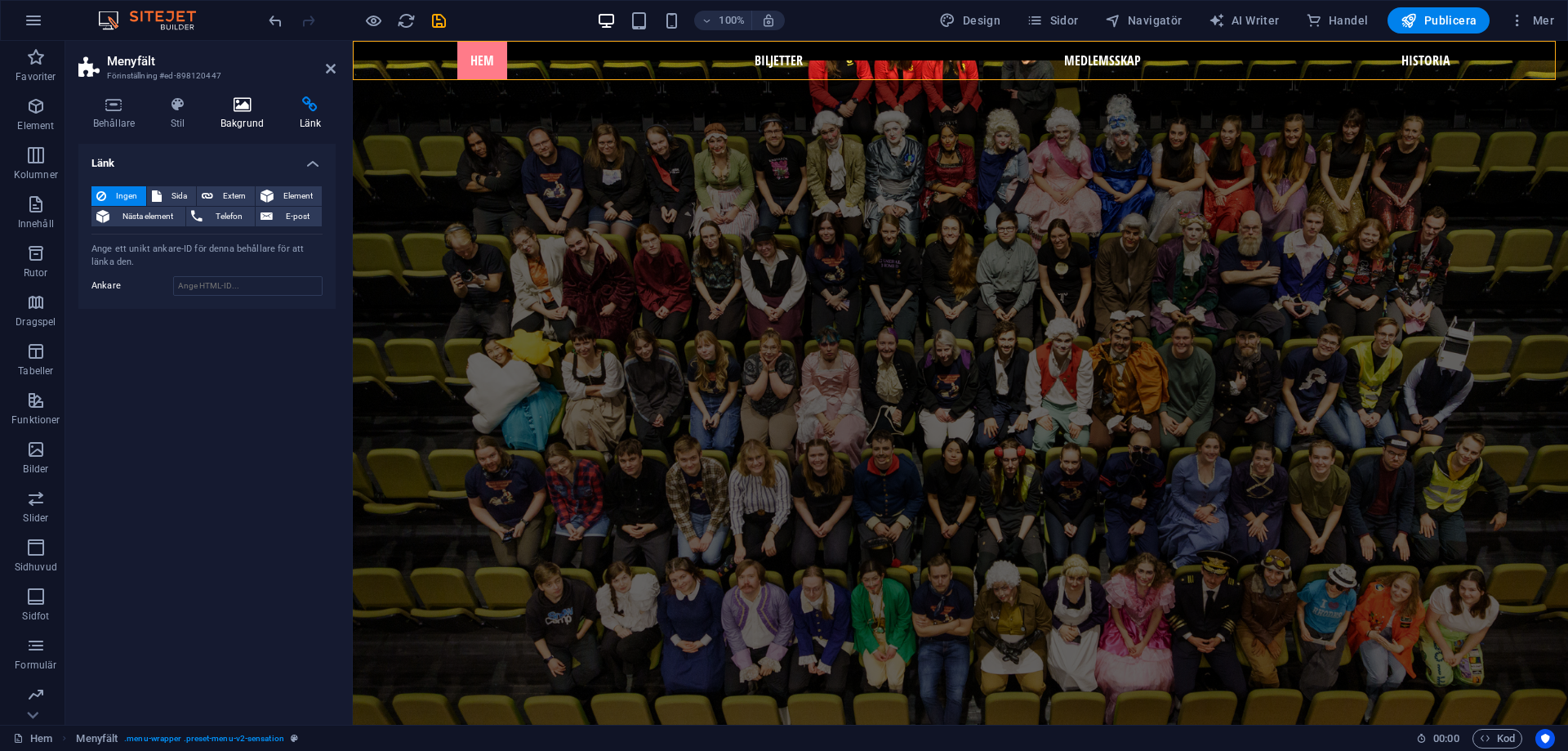
click at [252, 110] on icon at bounding box center [242, 104] width 73 height 16
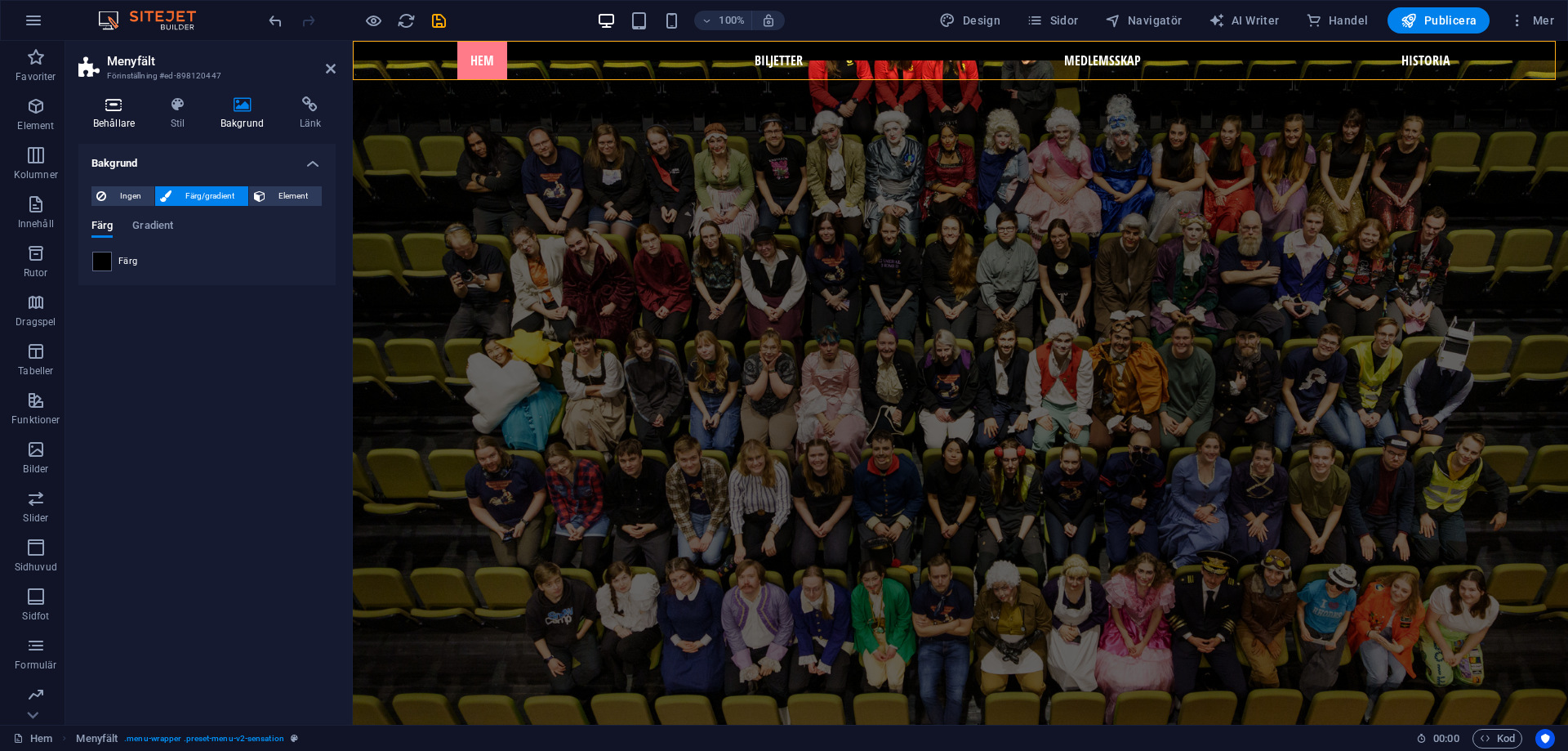
click at [147, 100] on icon at bounding box center [113, 104] width 71 height 16
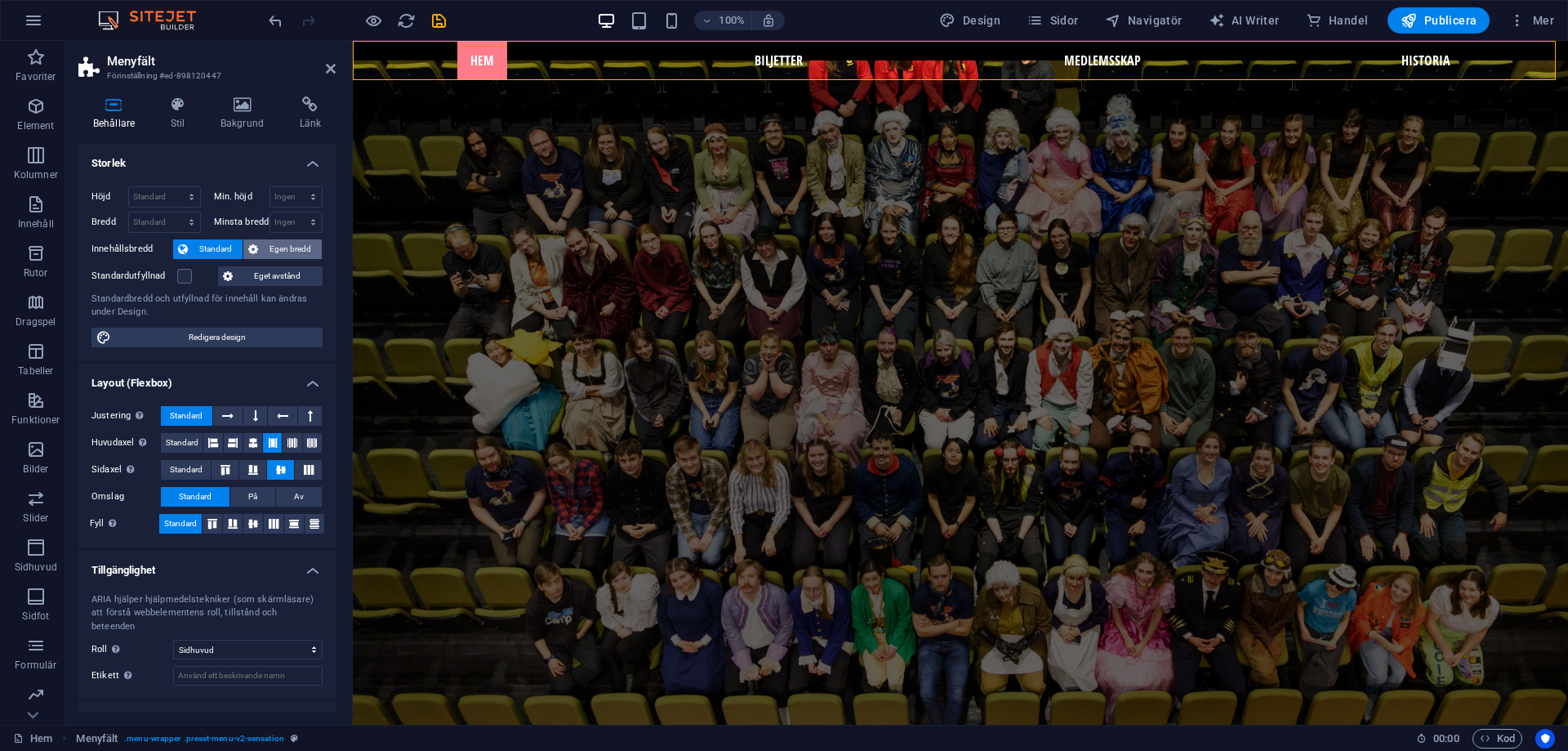
click at [269, 246] on span "Egen bredd" at bounding box center [290, 249] width 54 height 20
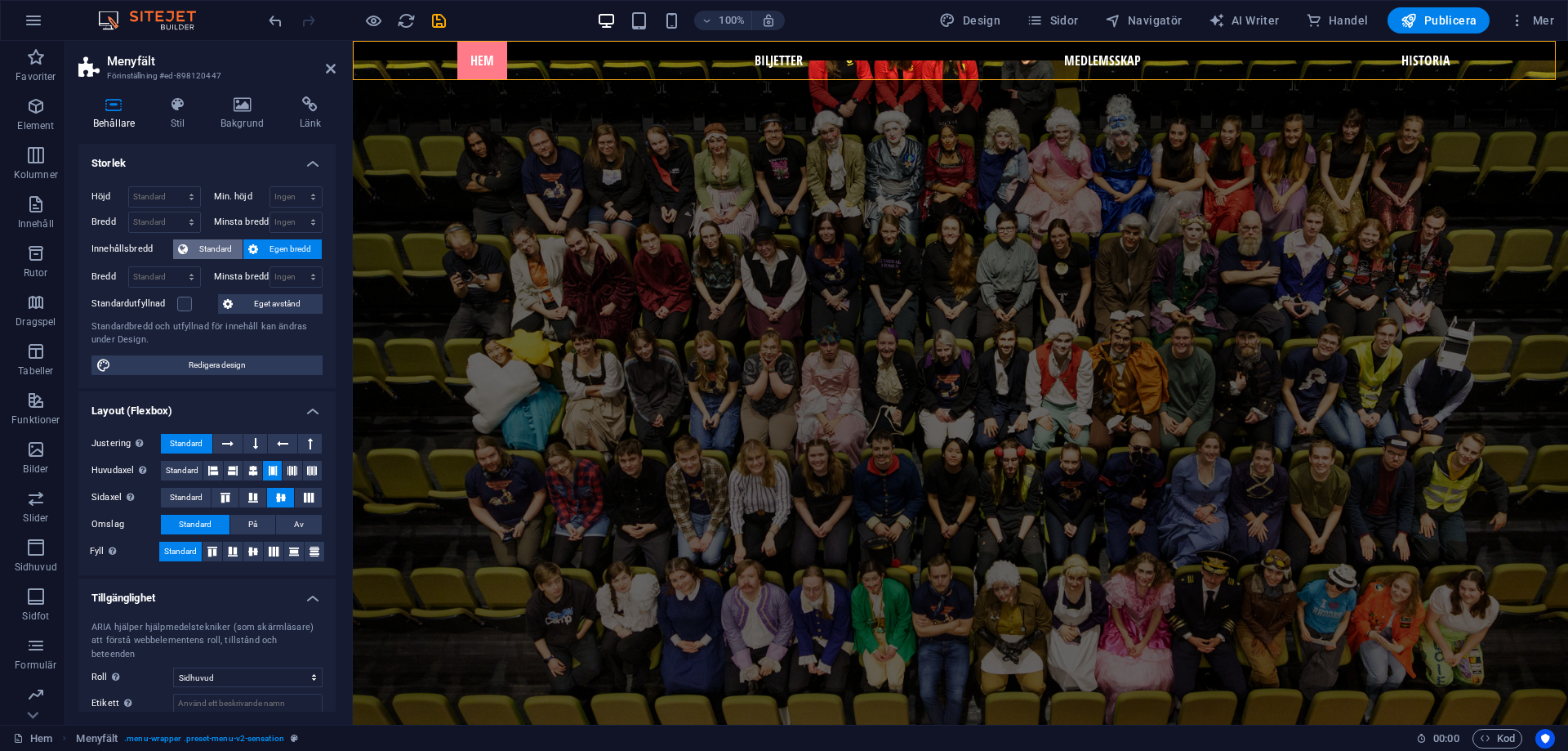
click at [235, 251] on span "Standard" at bounding box center [215, 249] width 45 height 20
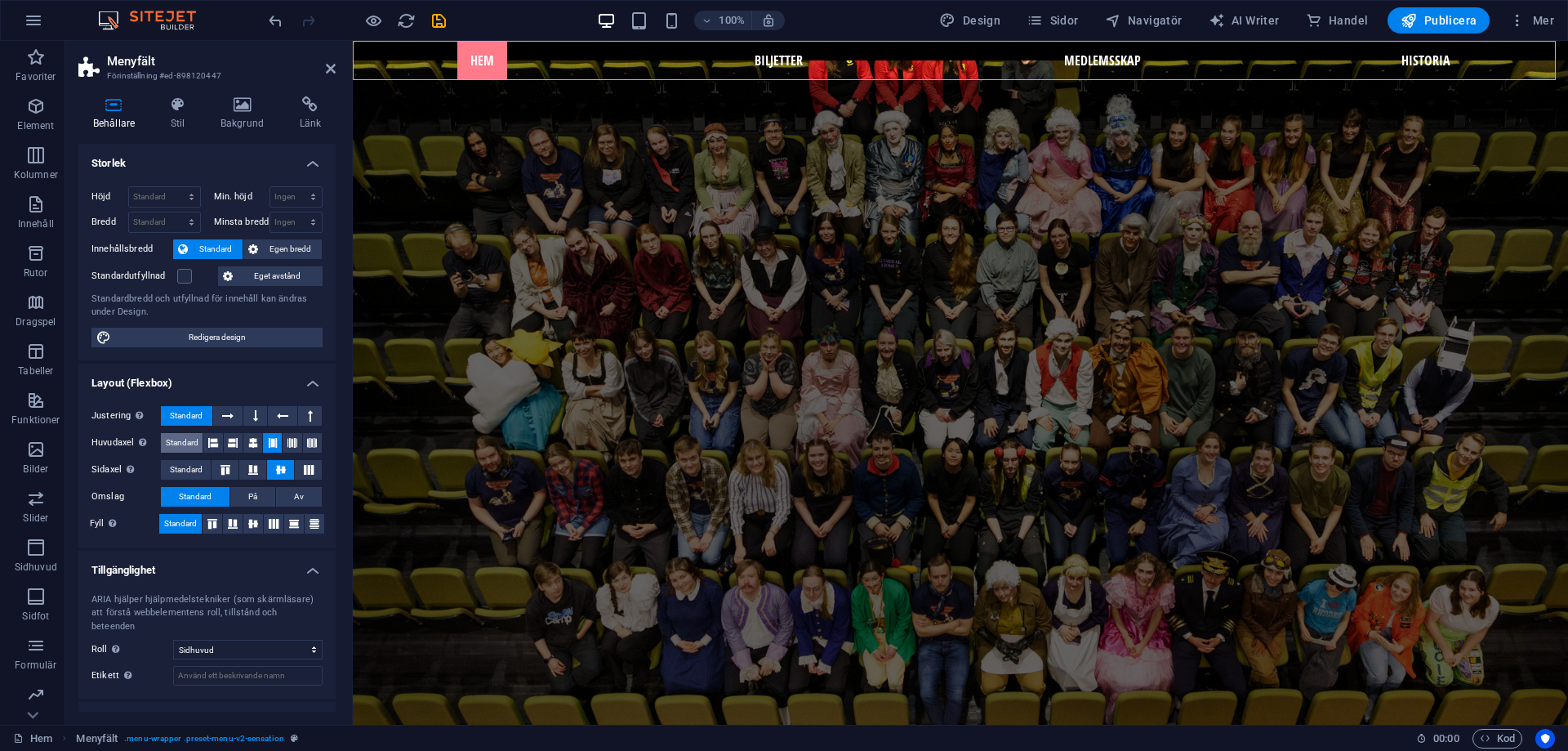
click at [195, 436] on span "Standard" at bounding box center [182, 442] width 33 height 20
click at [189, 461] on span "Standard" at bounding box center [186, 470] width 33 height 20
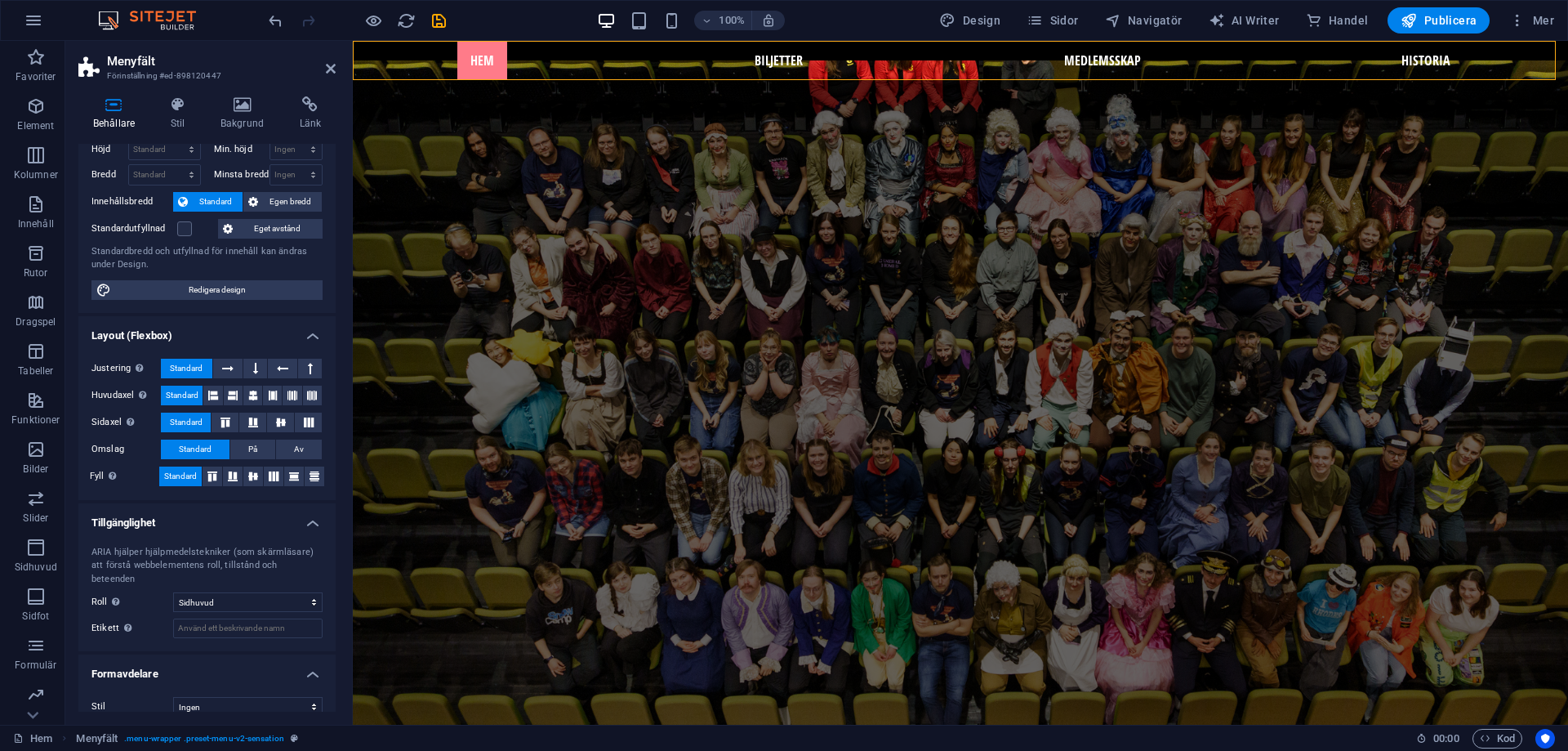
scroll to position [52, 0]
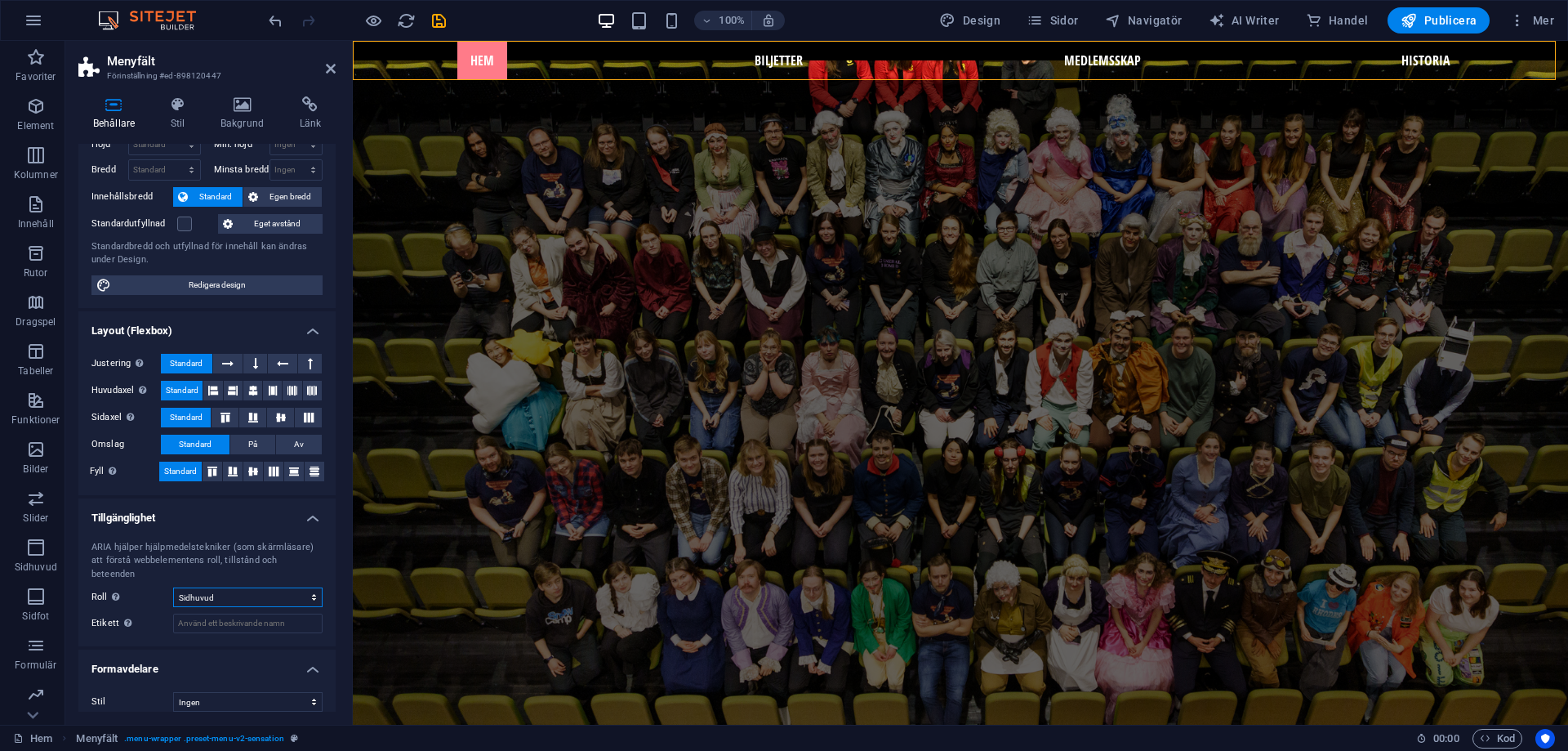
click at [217, 587] on select "Ingen Alert Article Banner Comment Complementary Dialog Marquee Presentation Re…" at bounding box center [248, 597] width 149 height 20
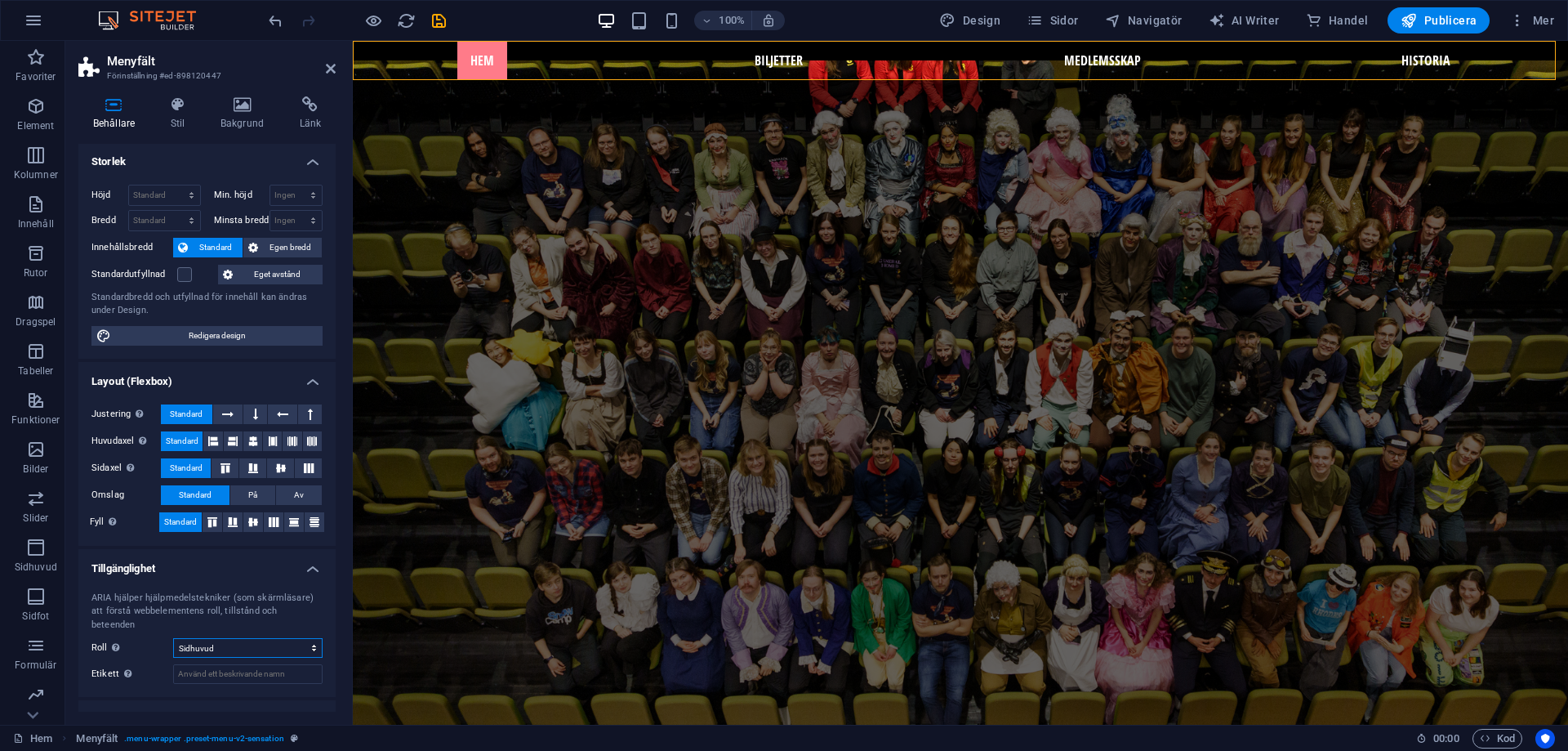
scroll to position [0, 0]
click at [446, 54] on icon at bounding box center [447, 51] width 9 height 17
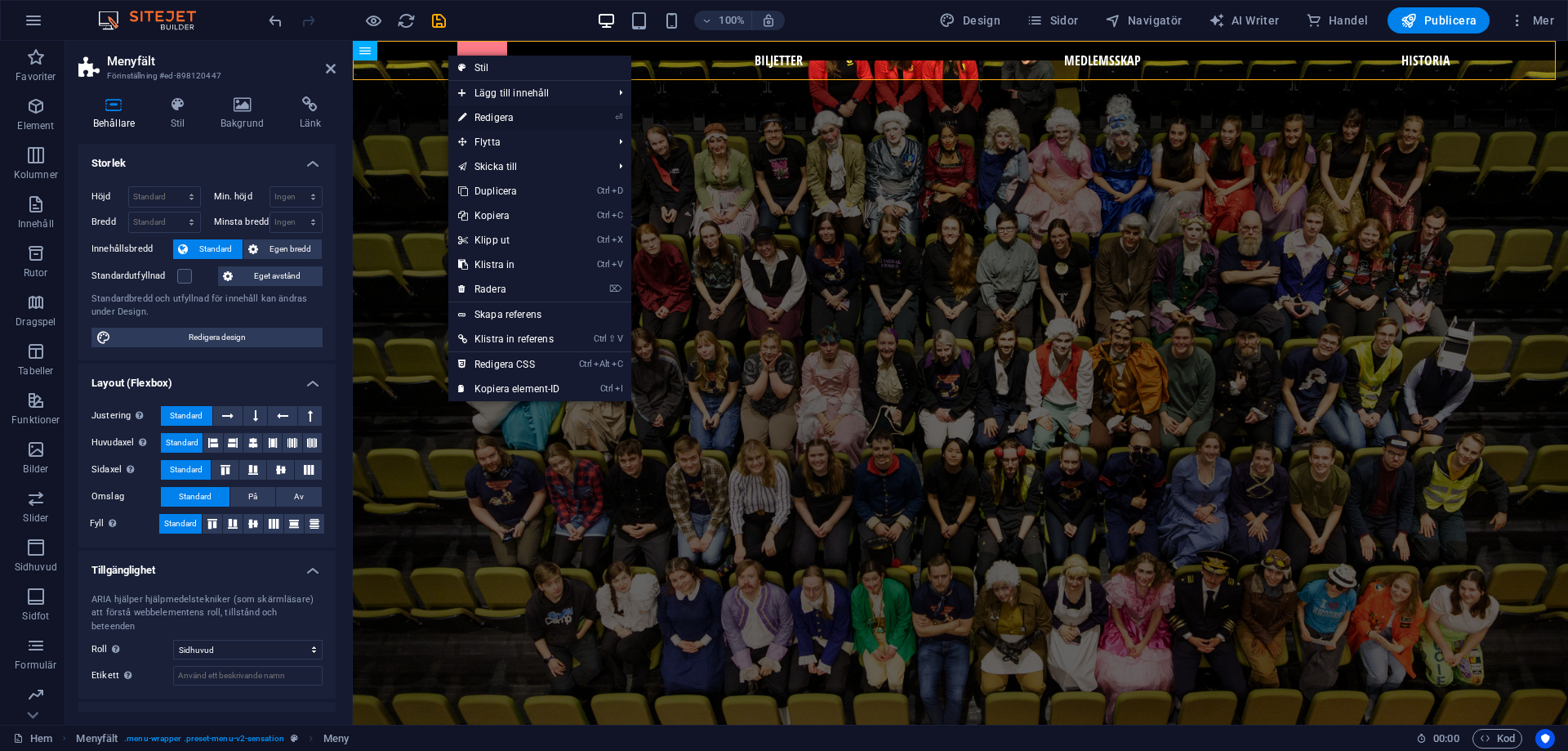
click at [492, 119] on link "⏎ Redigera" at bounding box center [509, 117] width 122 height 25
select select
select select "1"
select select
select select "2"
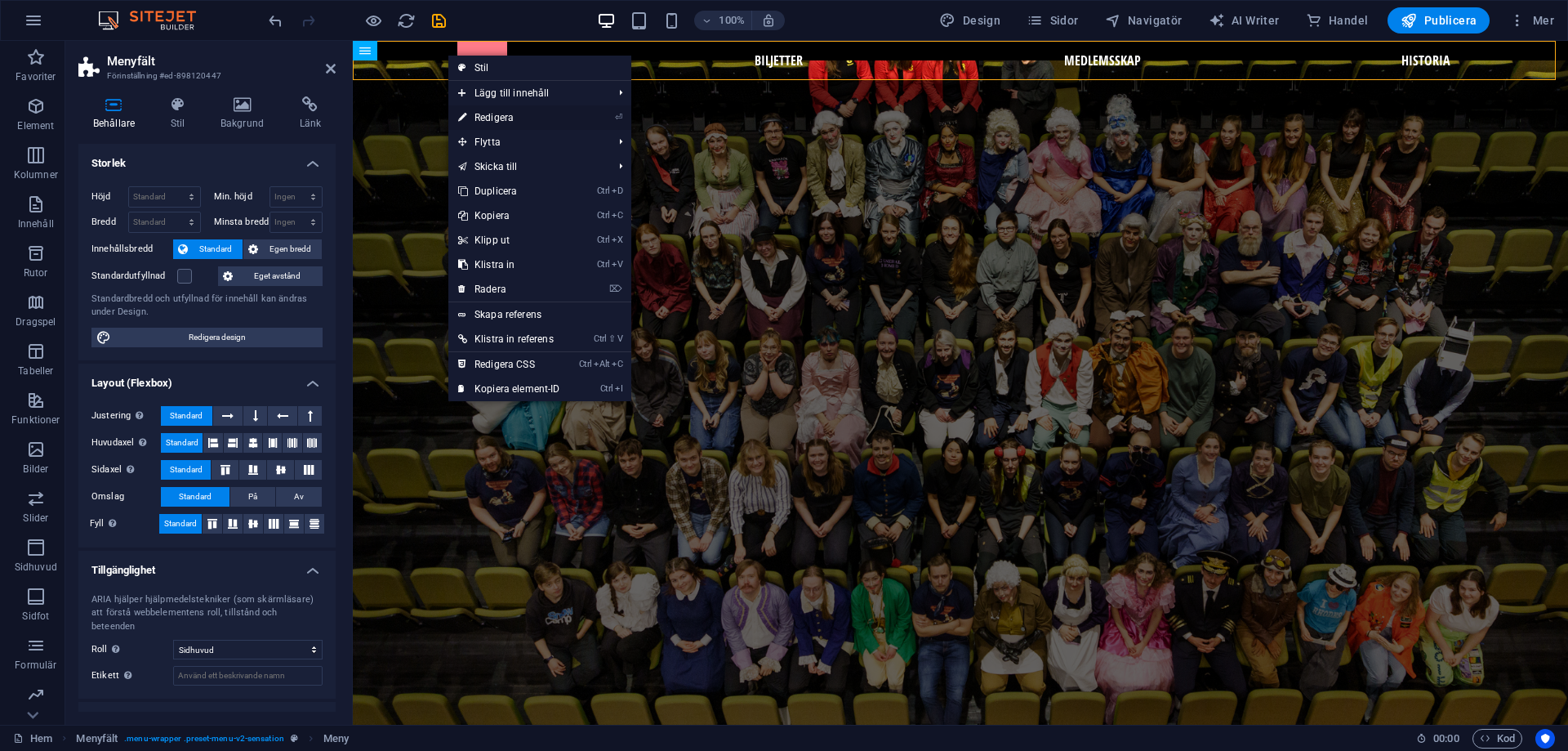
select select
select select "3"
select select
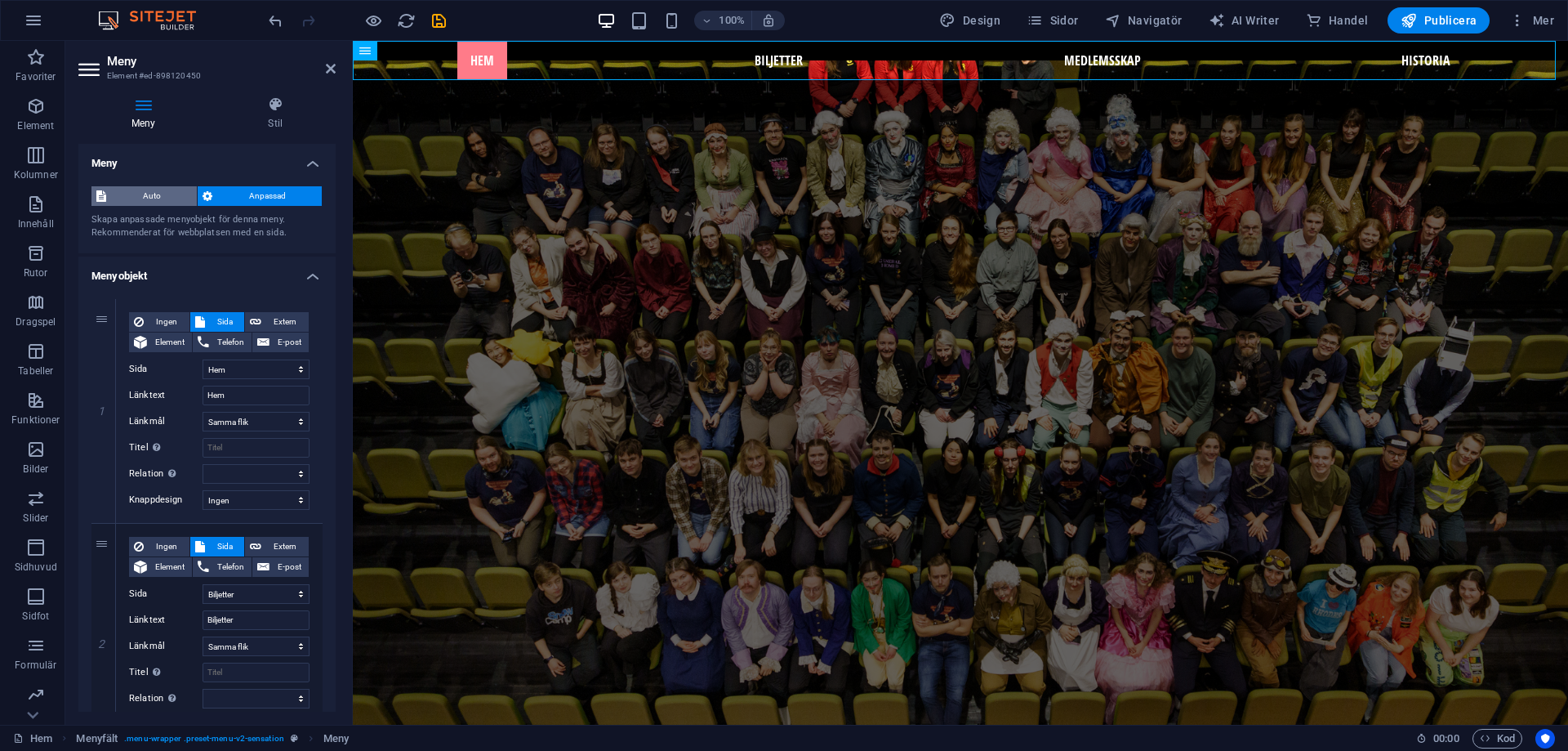
click at [170, 195] on span "Auto" at bounding box center [152, 195] width 81 height 20
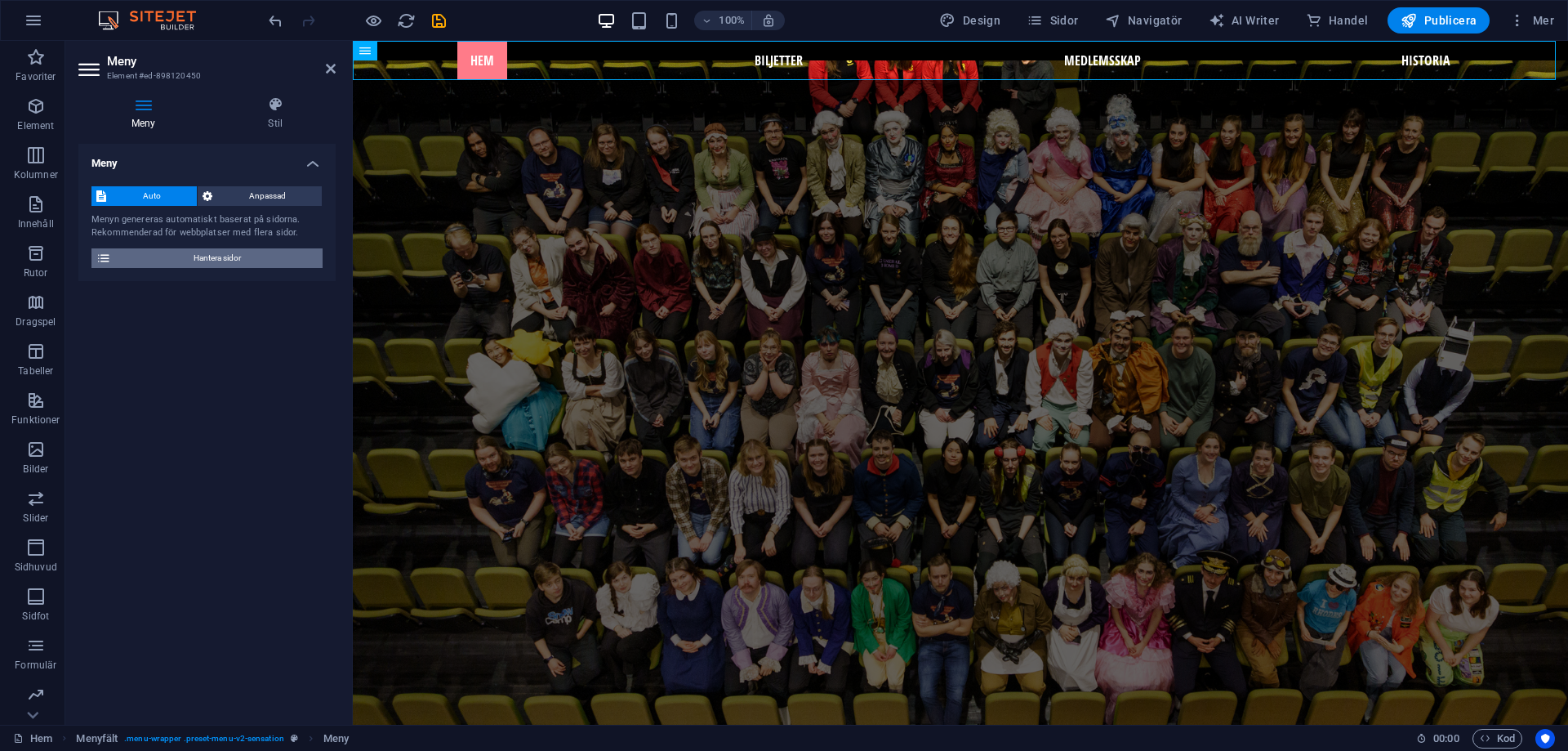
click at [216, 256] on span "Hantera sidor" at bounding box center [216, 258] width 201 height 20
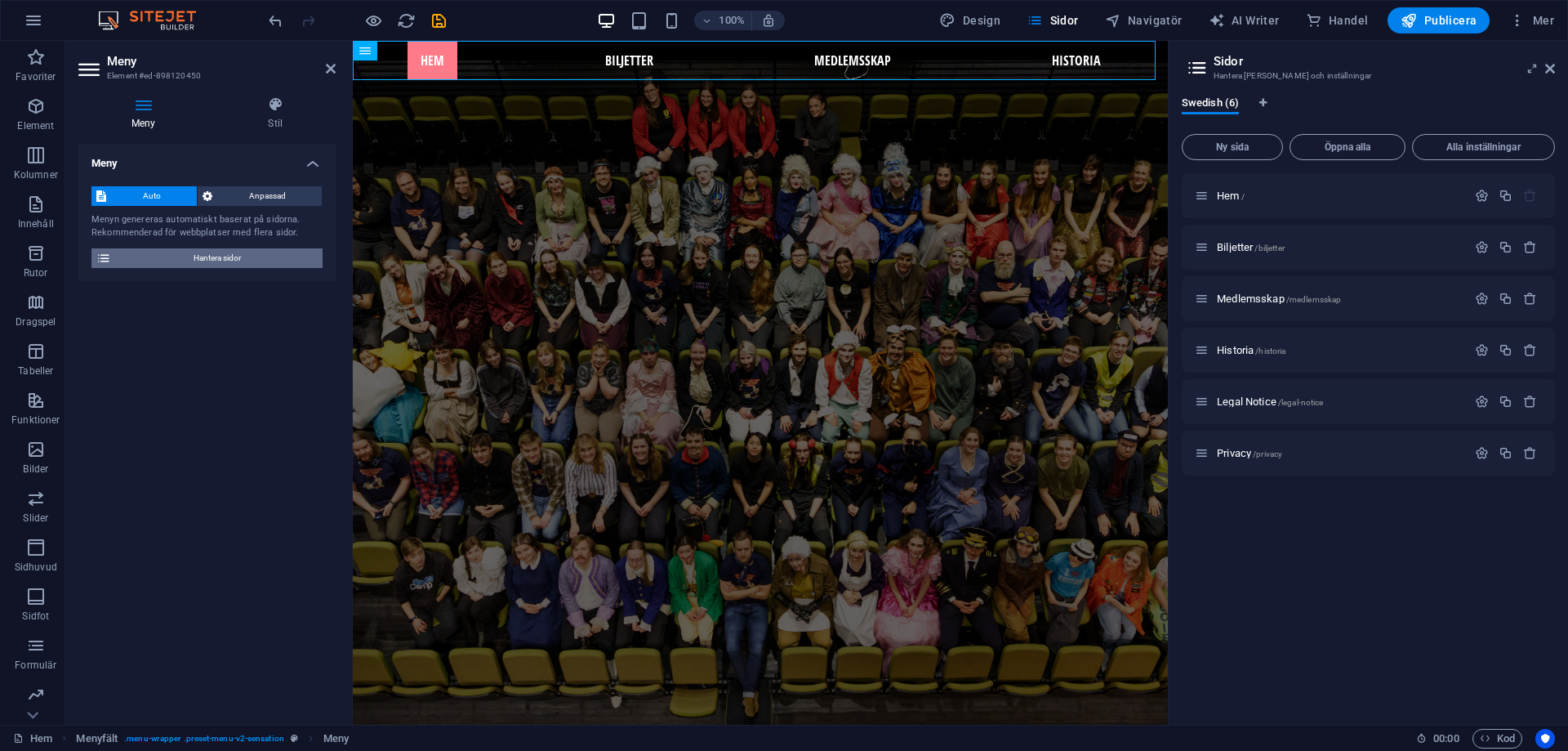
click at [216, 256] on span "Hantera sidor" at bounding box center [216, 258] width 201 height 20
click at [123, 199] on span "Auto" at bounding box center [152, 195] width 81 height 20
click at [223, 194] on span "Anpassad" at bounding box center [266, 195] width 99 height 20
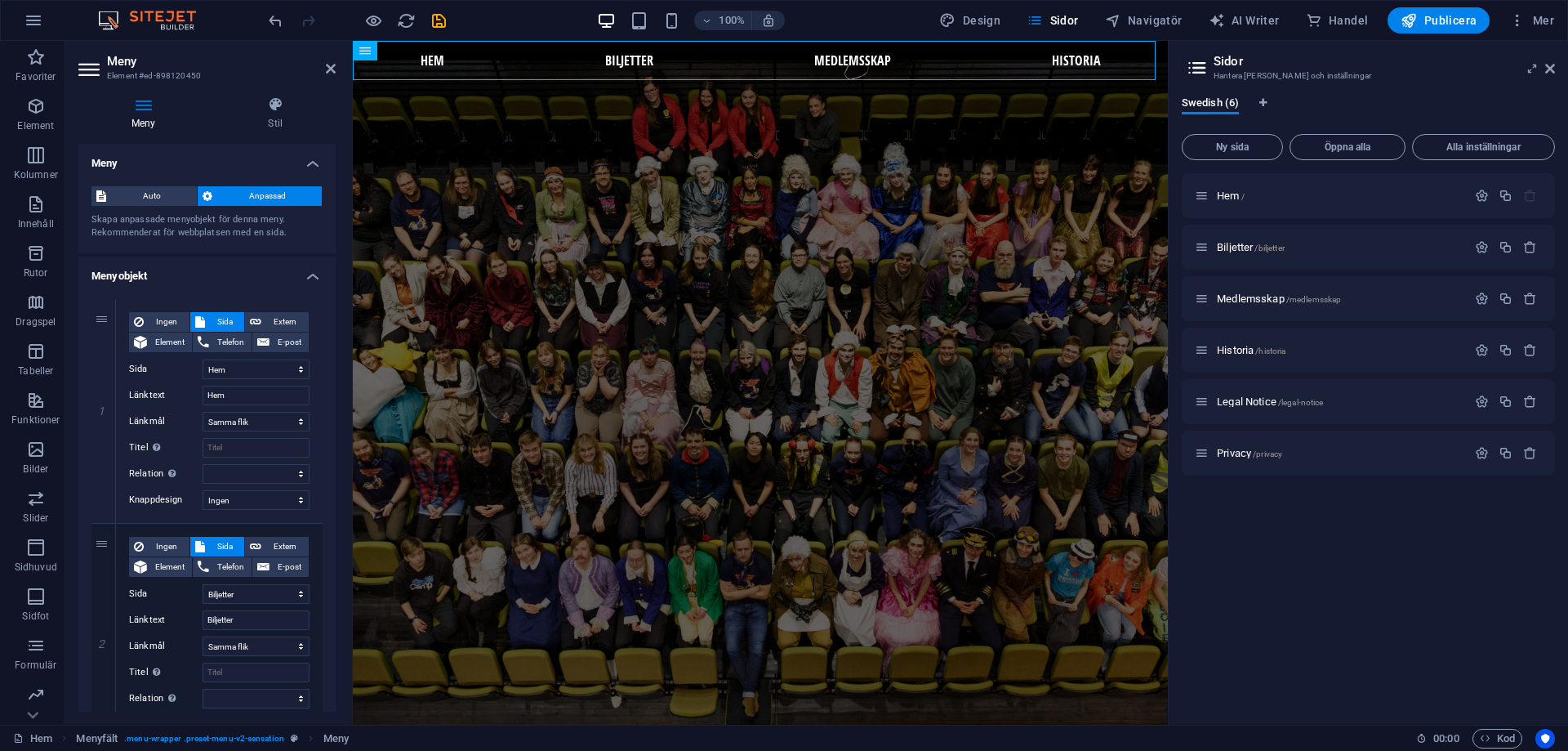
click at [1558, 68] on aside "[PERSON_NAME] [PERSON_NAME] och inställningar Swedish (6) Ny sida Öppna alla Al…" at bounding box center [1368, 383] width 400 height 684
click at [1556, 68] on aside "[PERSON_NAME] [PERSON_NAME] och inställningar Swedish (6) Ny sida Öppna alla Al…" at bounding box center [1368, 383] width 400 height 684
click at [1550, 67] on icon at bounding box center [1549, 68] width 9 height 13
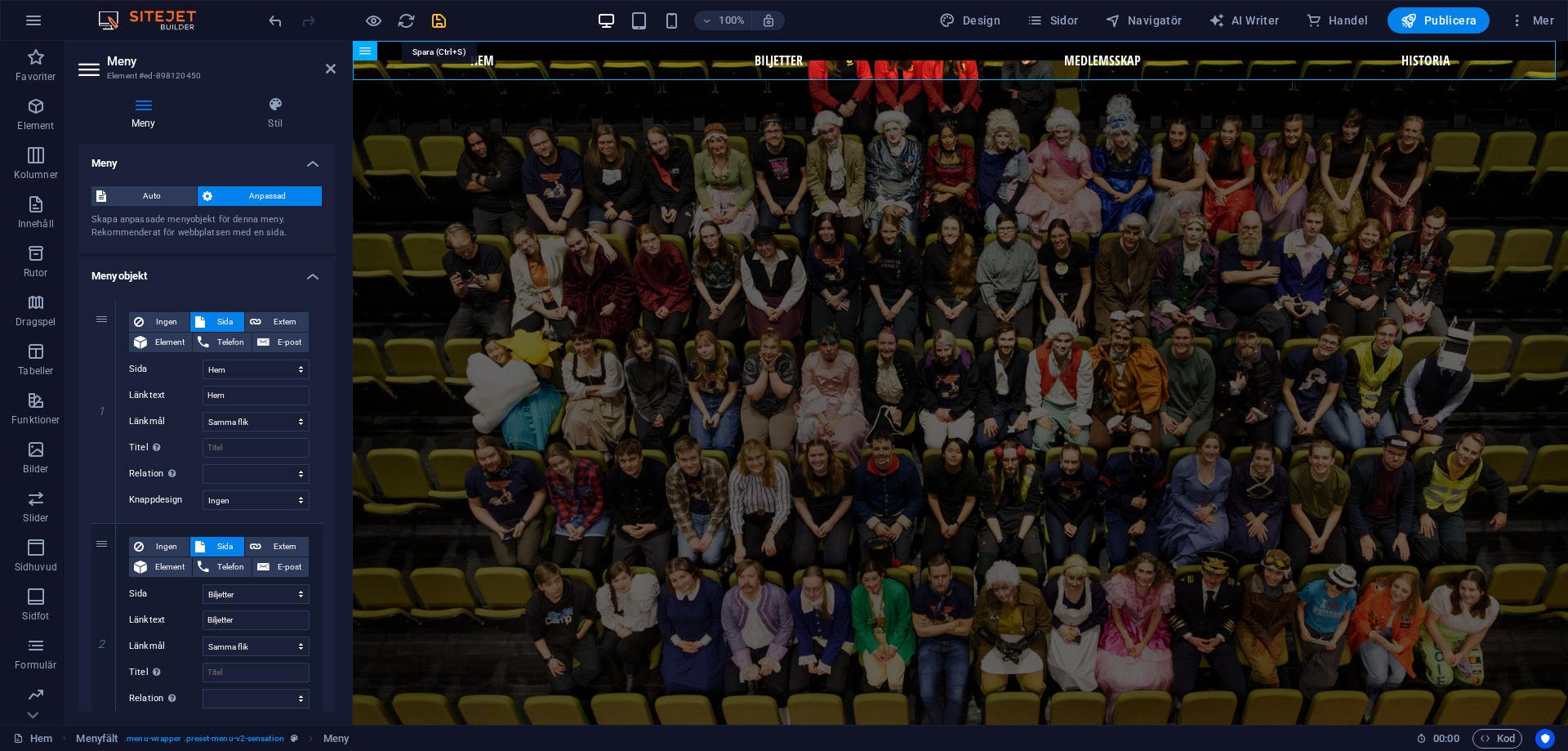
click at [434, 25] on icon "save" at bounding box center [439, 21] width 19 height 19
